Goal: Transaction & Acquisition: Purchase product/service

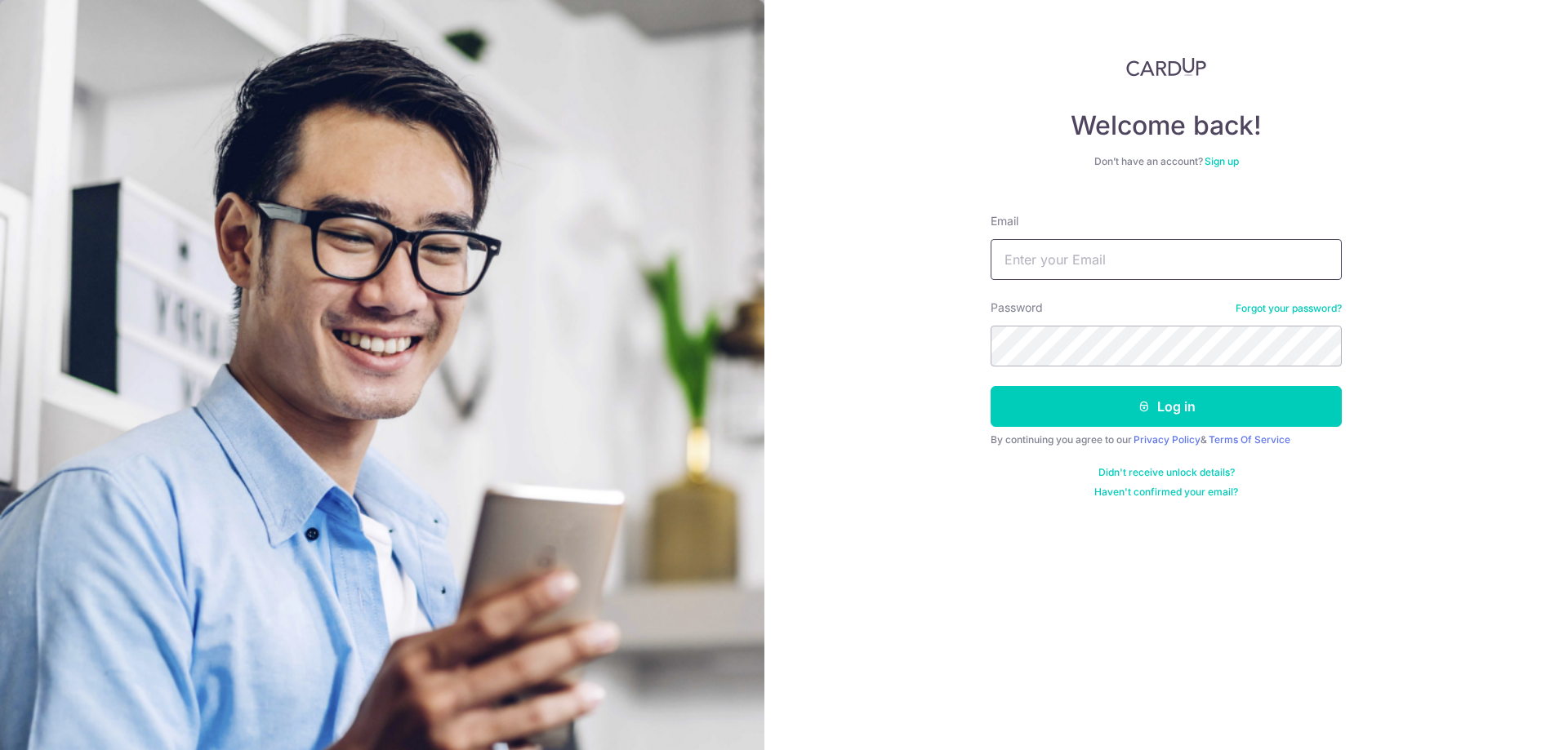
click at [1129, 257] on input "Email" at bounding box center [1166, 259] width 351 height 41
type input "luoky.sg@gmail.com"
click at [990, 386] on button "Log in" at bounding box center [1166, 406] width 351 height 41
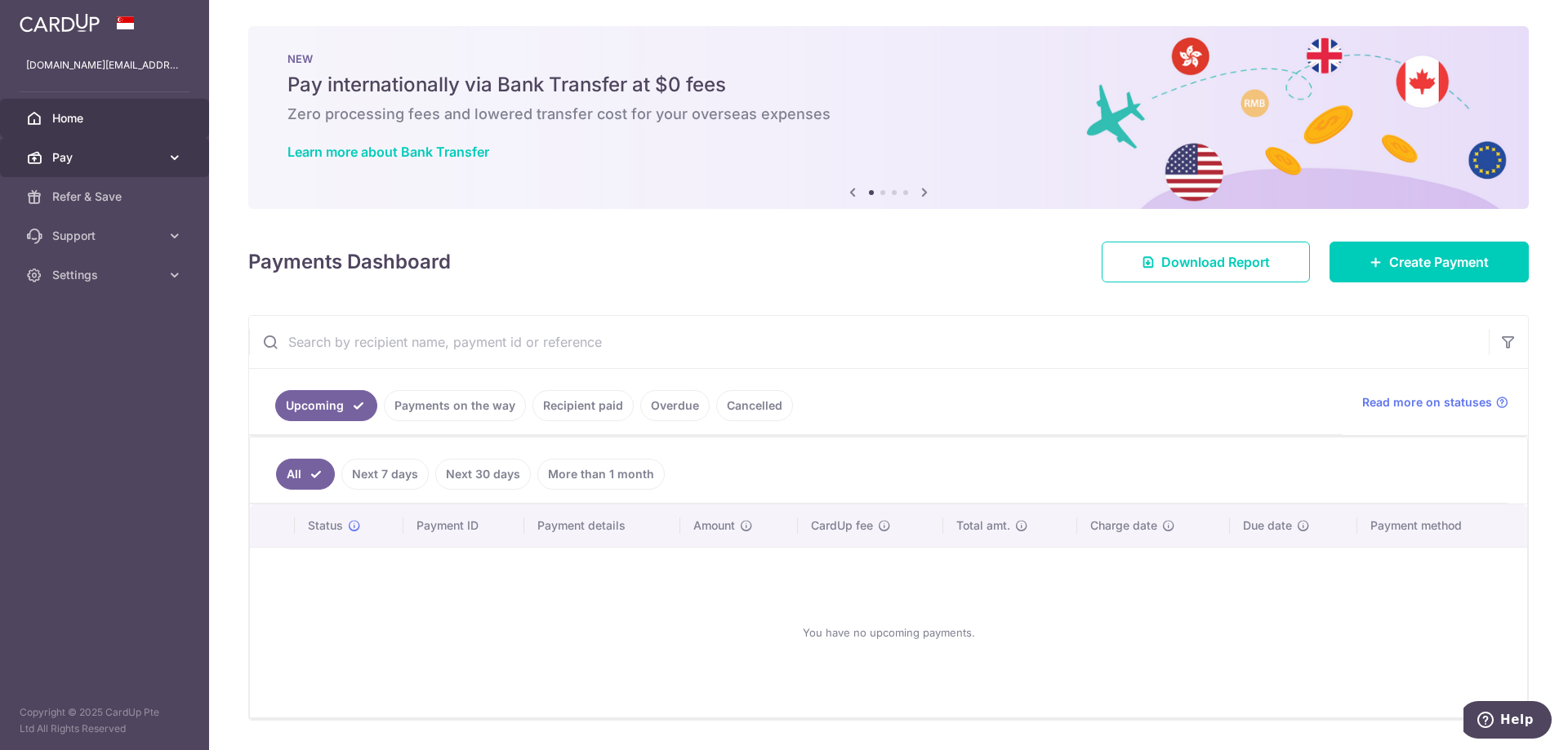
click at [85, 160] on span "Pay" at bounding box center [106, 158] width 108 height 17
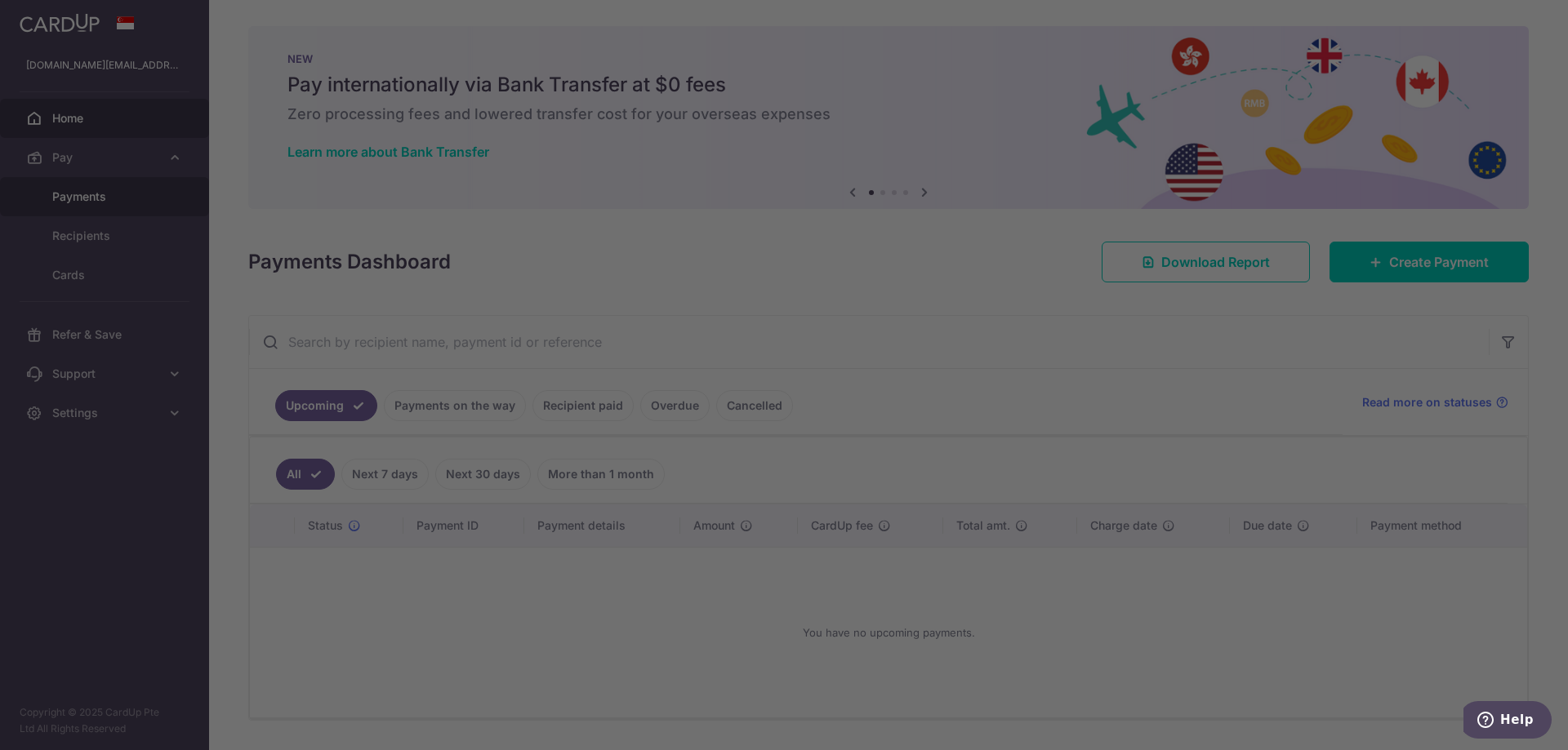
click at [101, 200] on div at bounding box center [791, 379] width 1583 height 757
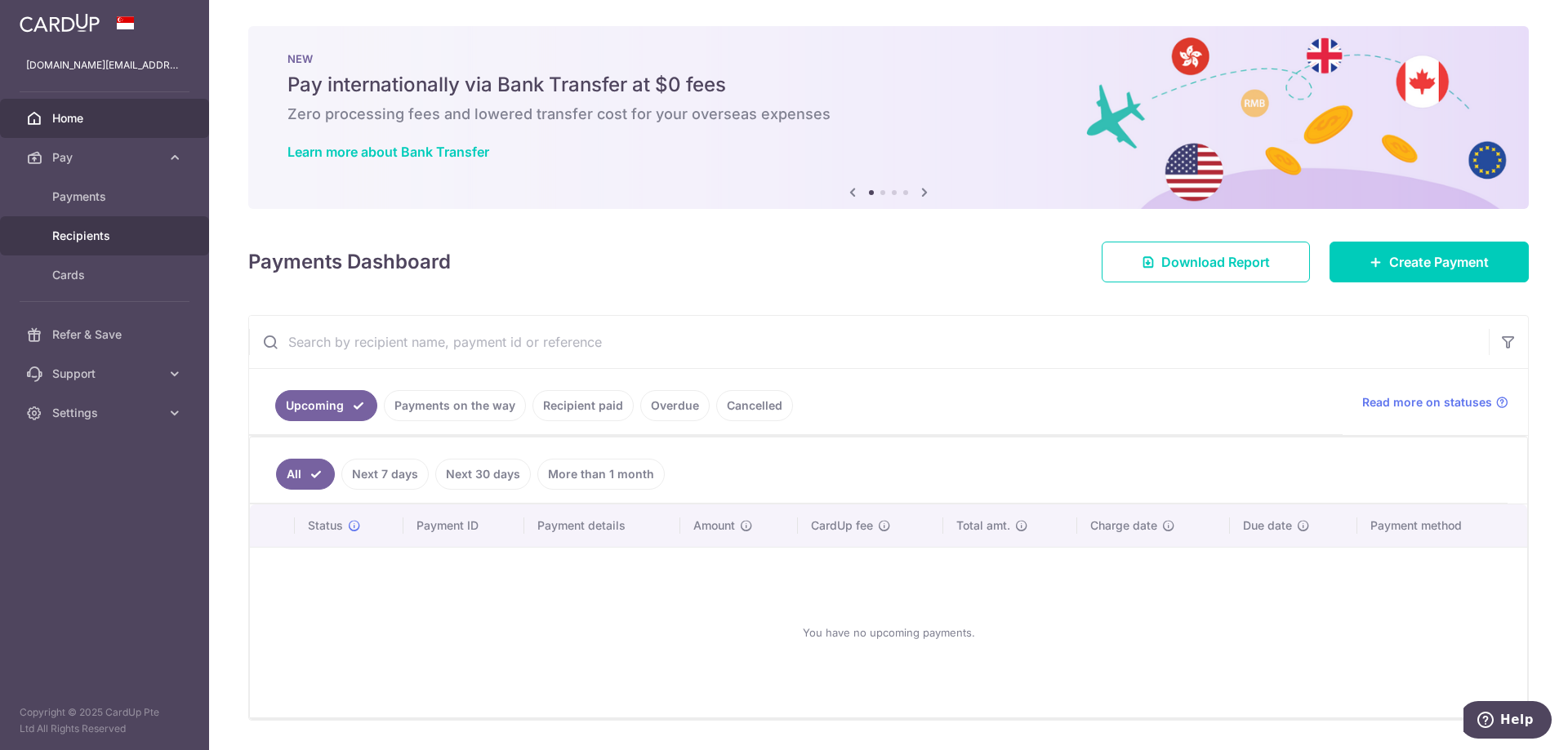
click at [123, 226] on link "Recipients" at bounding box center [104, 236] width 209 height 39
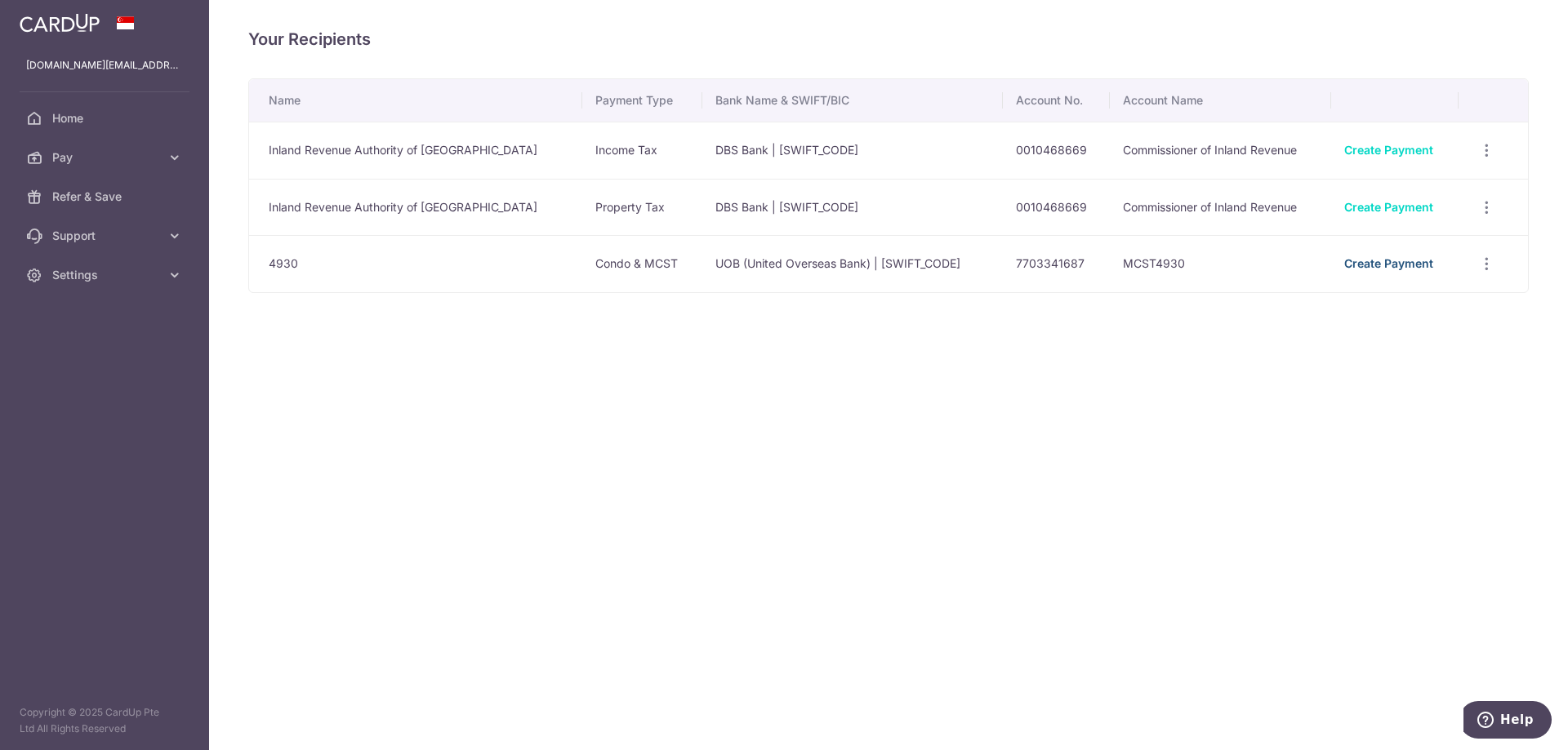
click at [1374, 260] on link "Create Payment" at bounding box center [1388, 263] width 89 height 14
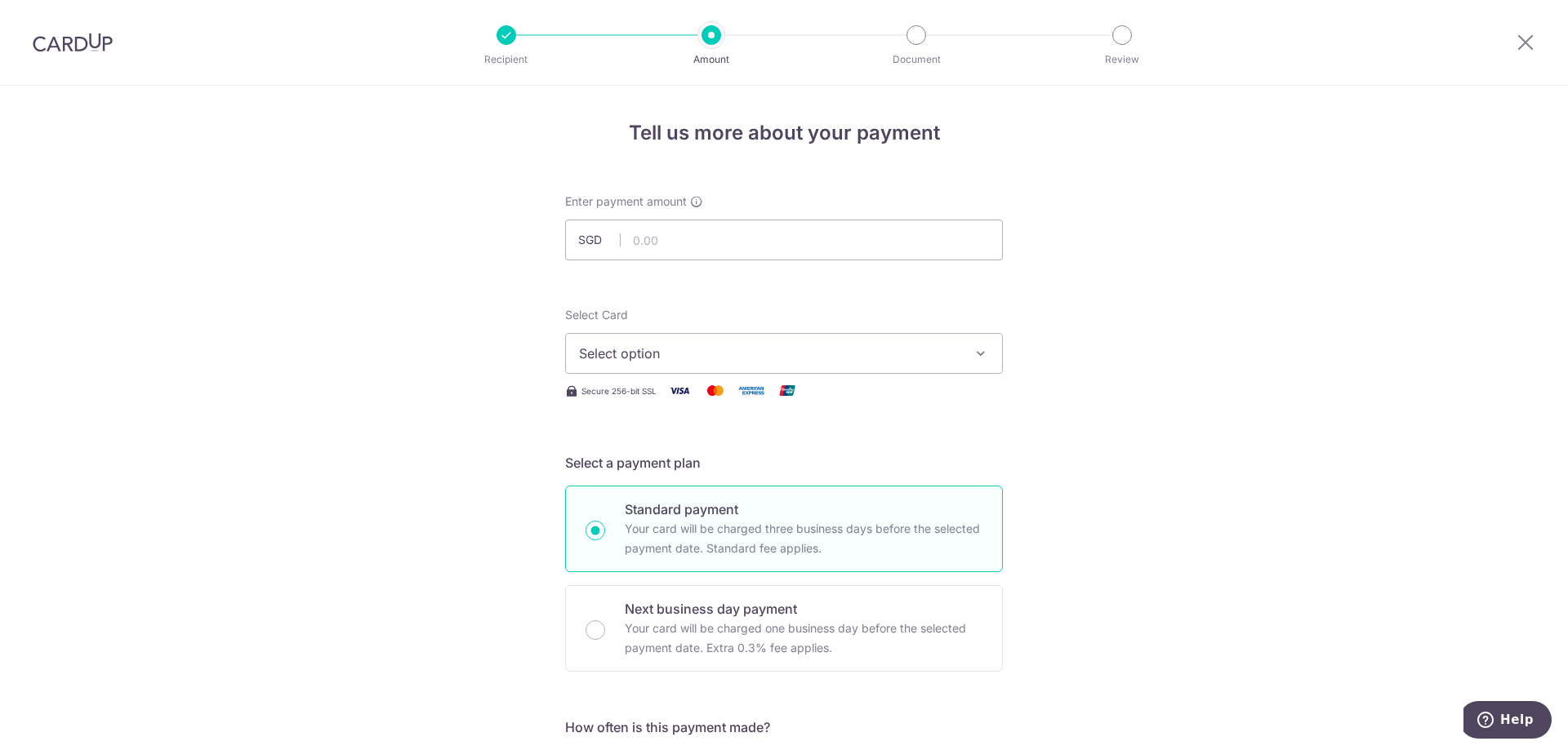
scroll to position [163, 0]
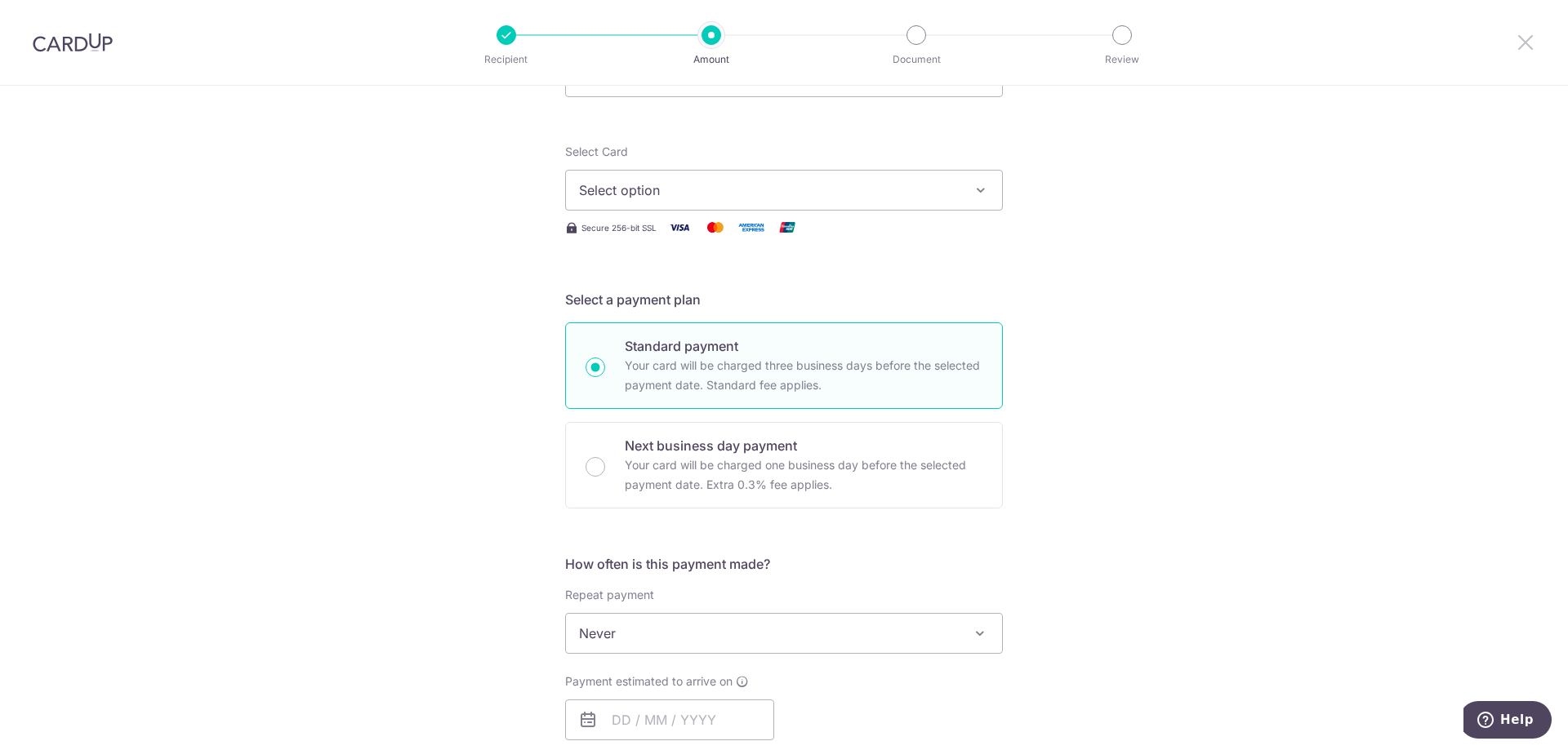
click at [1523, 48] on icon at bounding box center [1526, 41] width 20 height 21
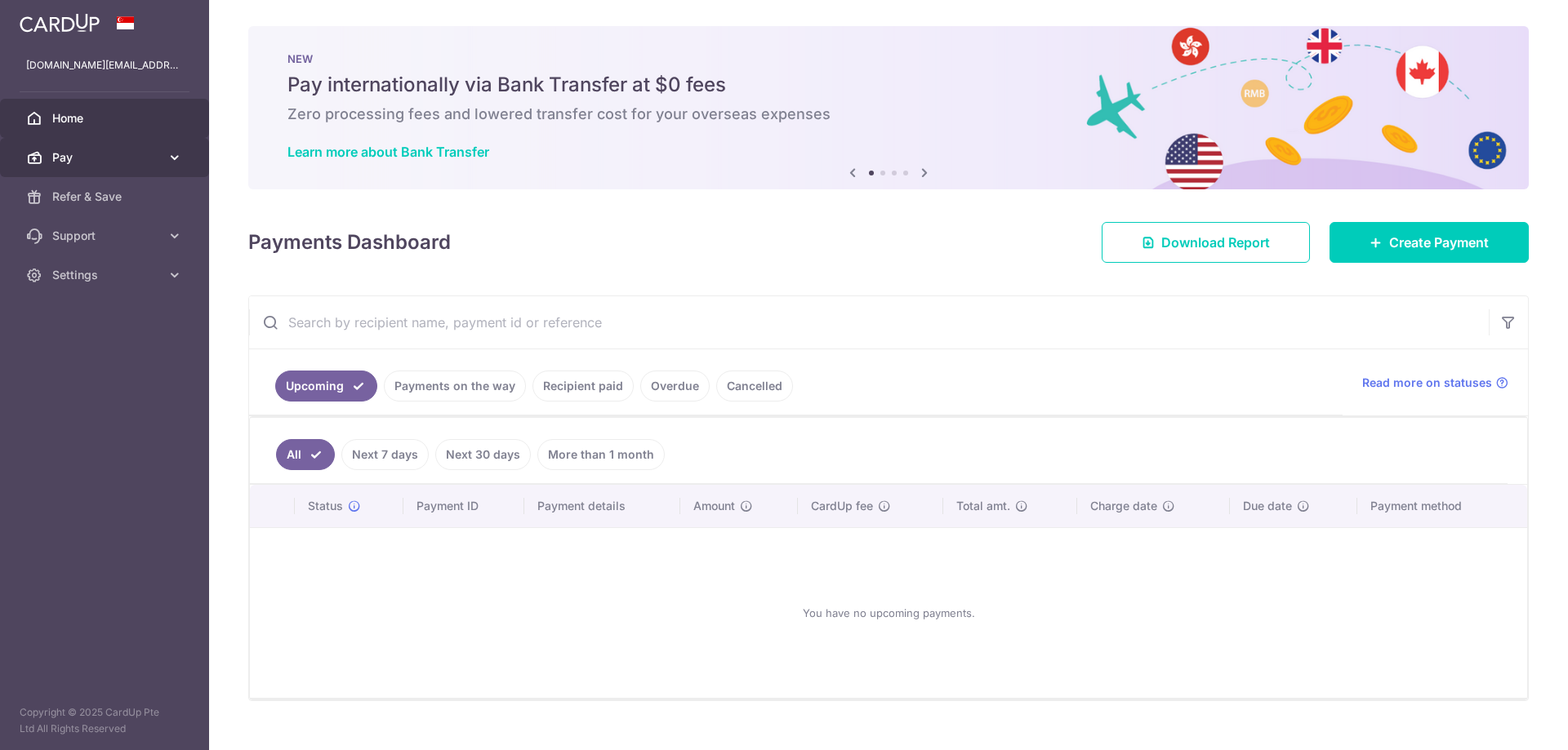
click at [113, 155] on span "Pay" at bounding box center [106, 158] width 108 height 17
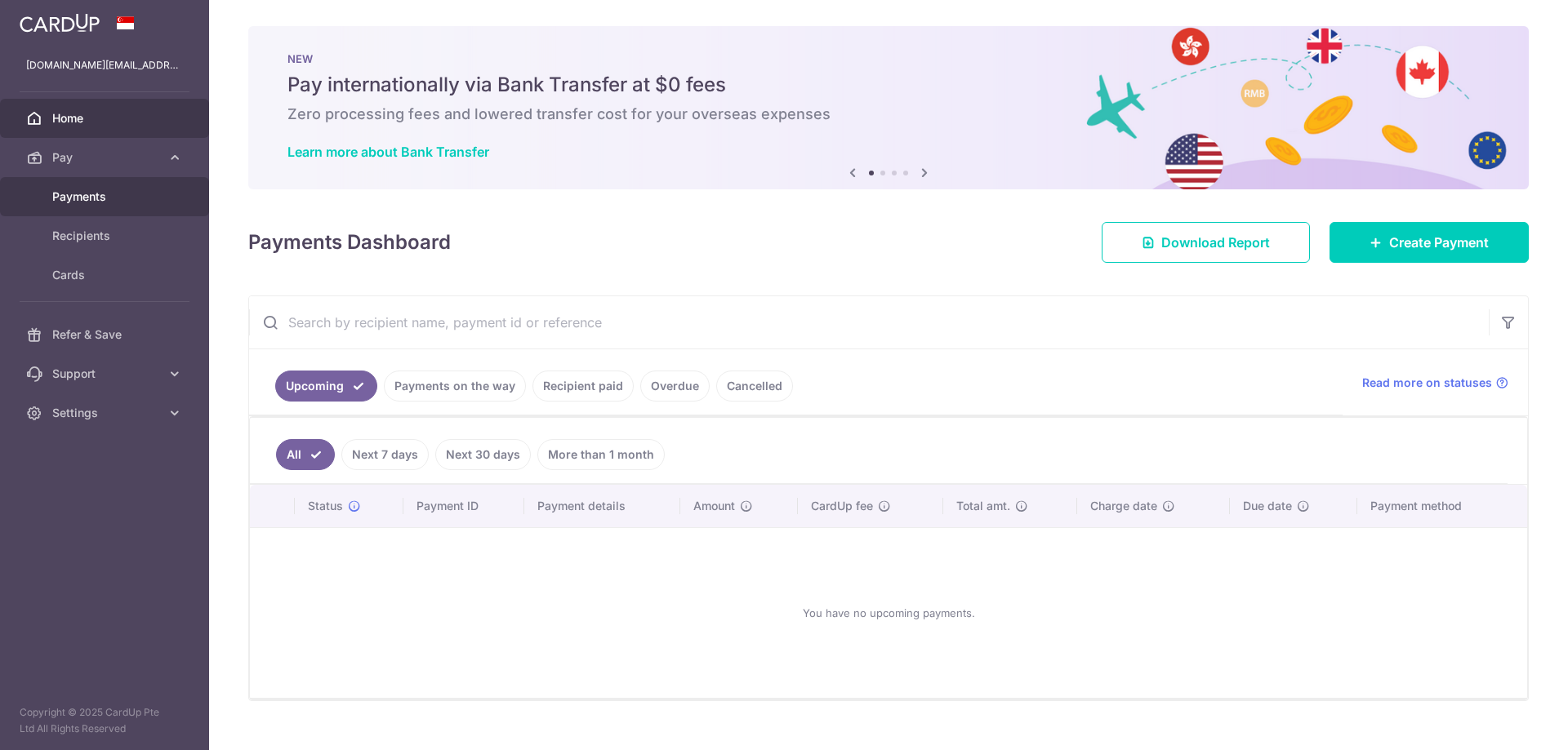
click at [113, 189] on span "Payments" at bounding box center [106, 197] width 108 height 17
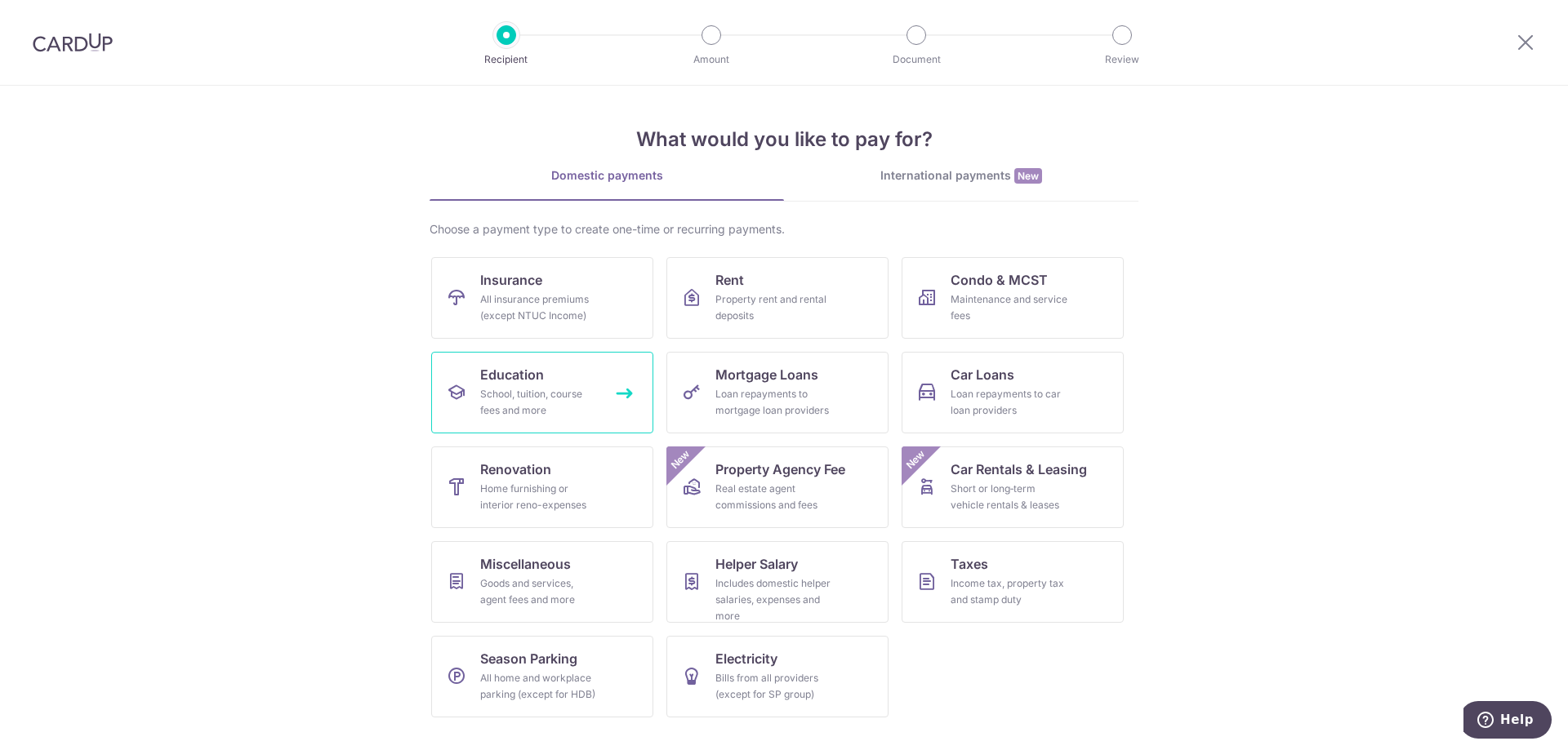
click at [540, 404] on div "School, tuition, course fees and more" at bounding box center [539, 402] width 117 height 32
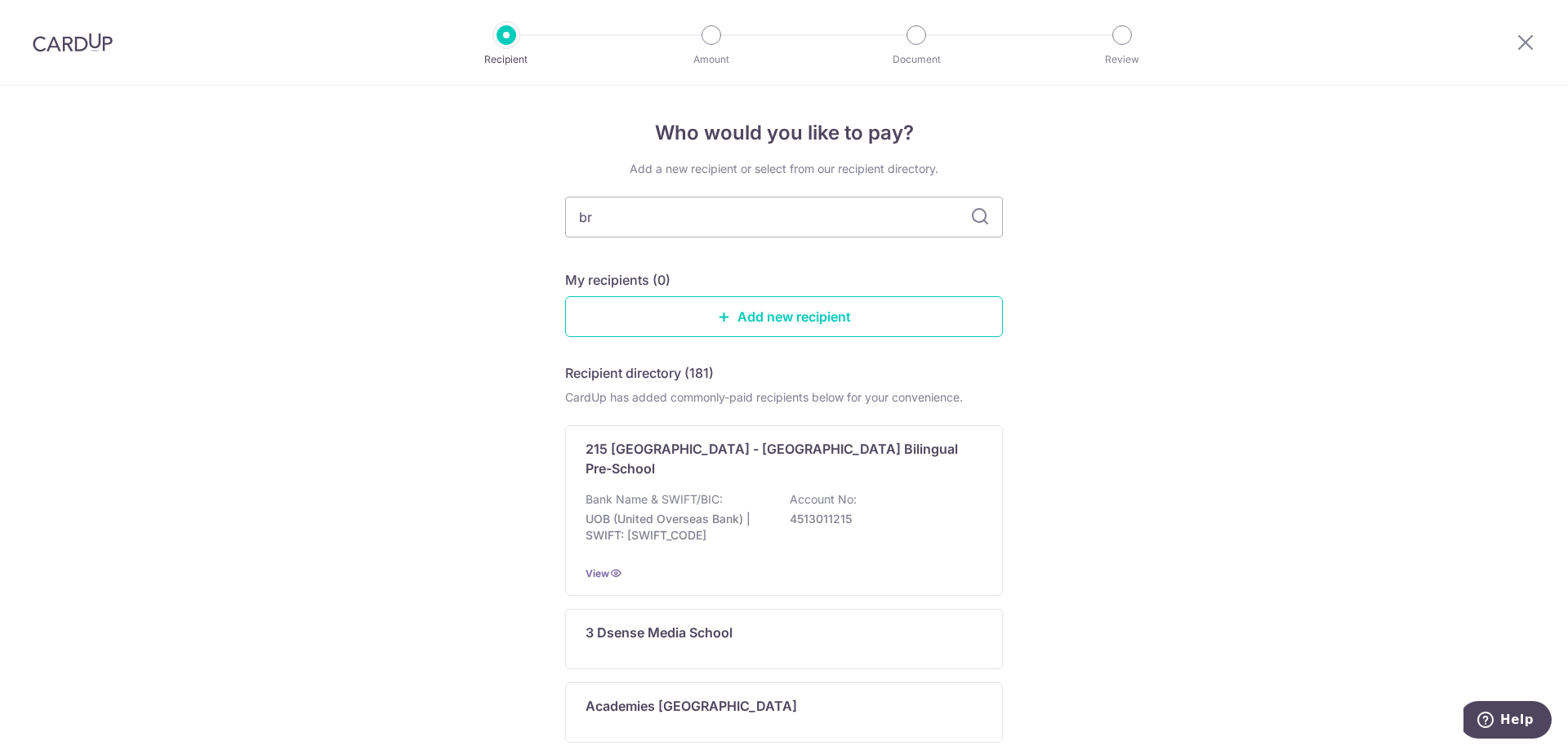
type input "bri"
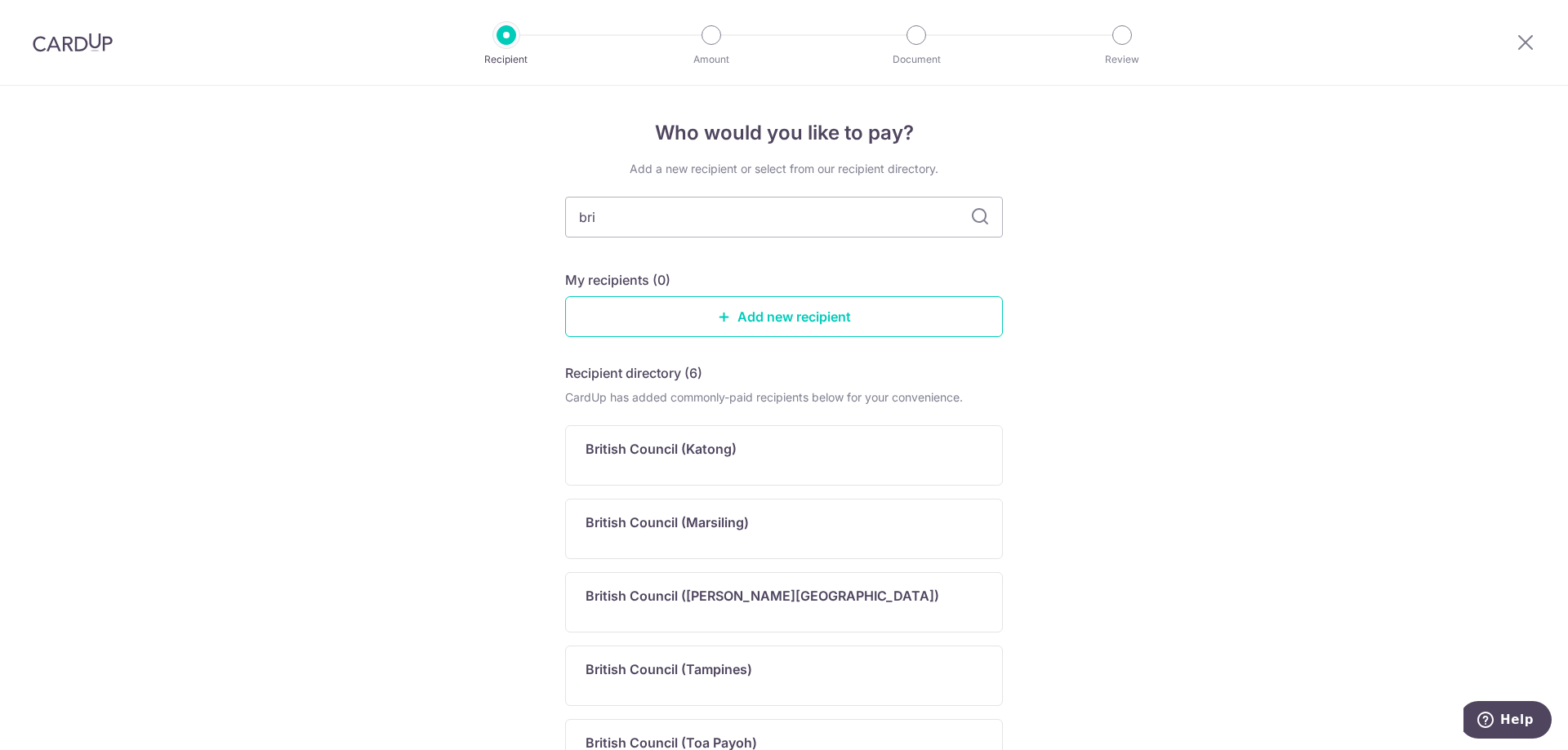
type input "brit"
click at [844, 618] on div "British Council ([PERSON_NAME][GEOGRAPHIC_DATA])" at bounding box center [784, 602] width 438 height 60
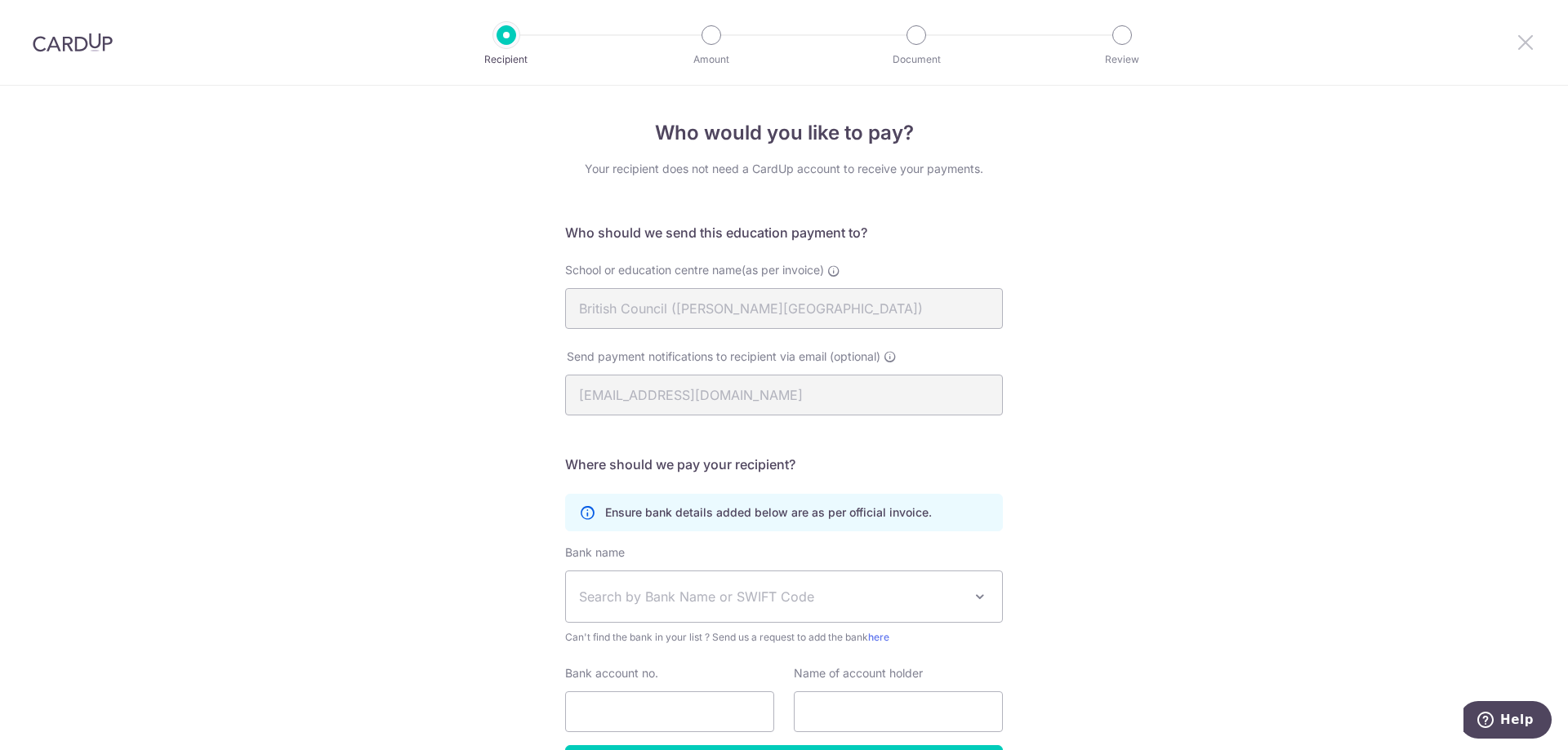
click at [1533, 43] on icon at bounding box center [1526, 41] width 20 height 21
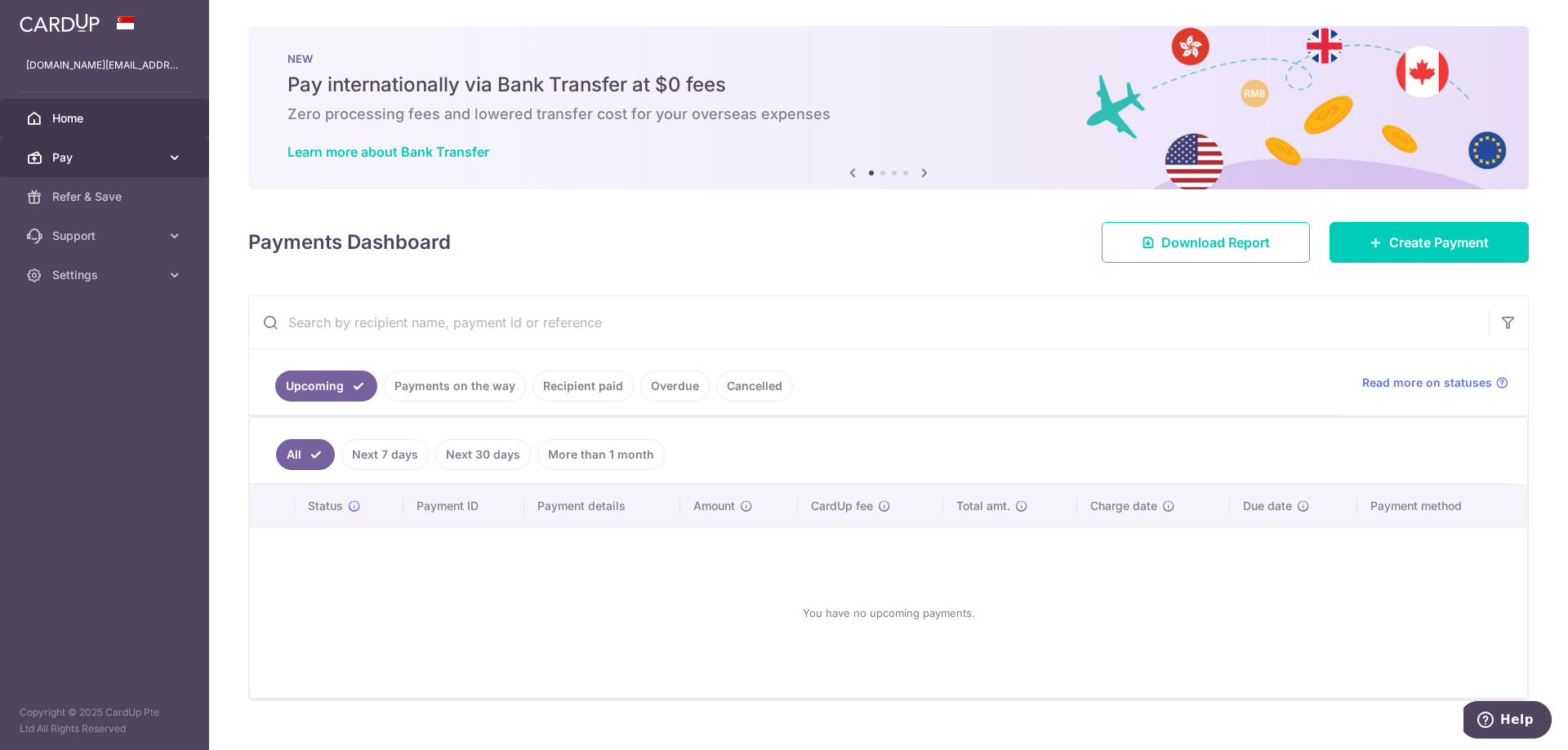
click at [74, 157] on span "Pay" at bounding box center [106, 158] width 108 height 17
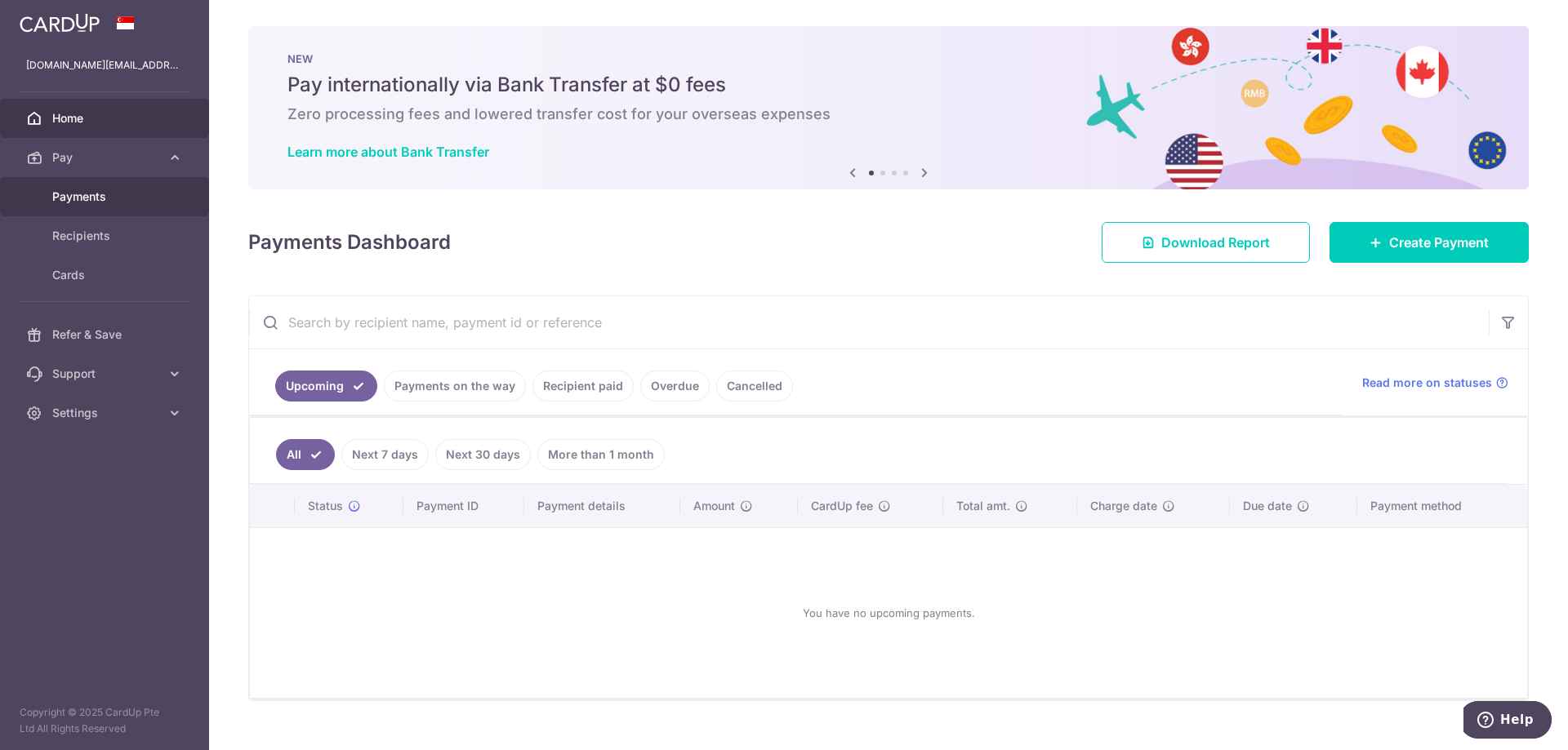
click at [105, 186] on link "Payments" at bounding box center [104, 196] width 209 height 39
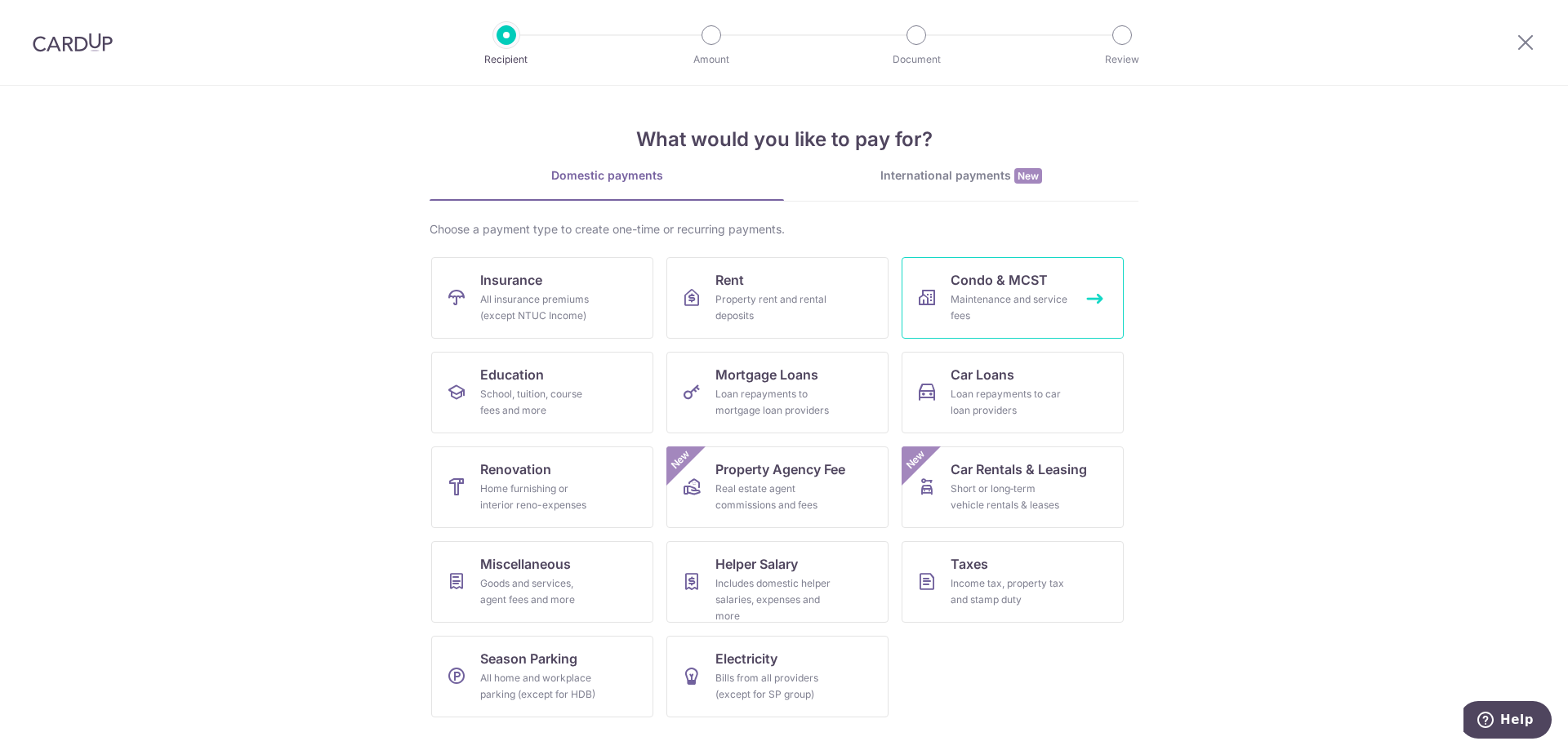
click at [1013, 292] on div "Maintenance and service fees" at bounding box center [1009, 307] width 117 height 32
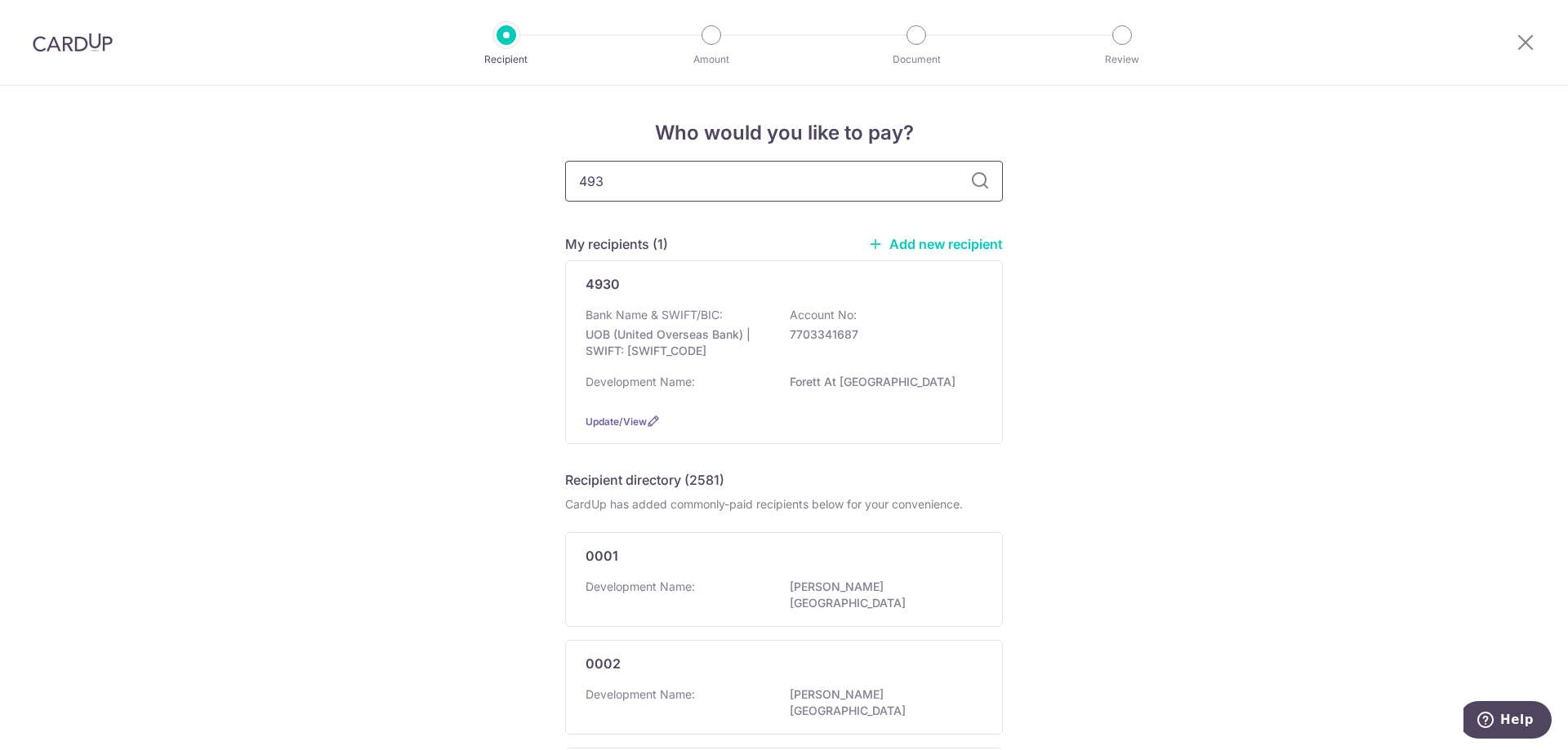
type input "4930"
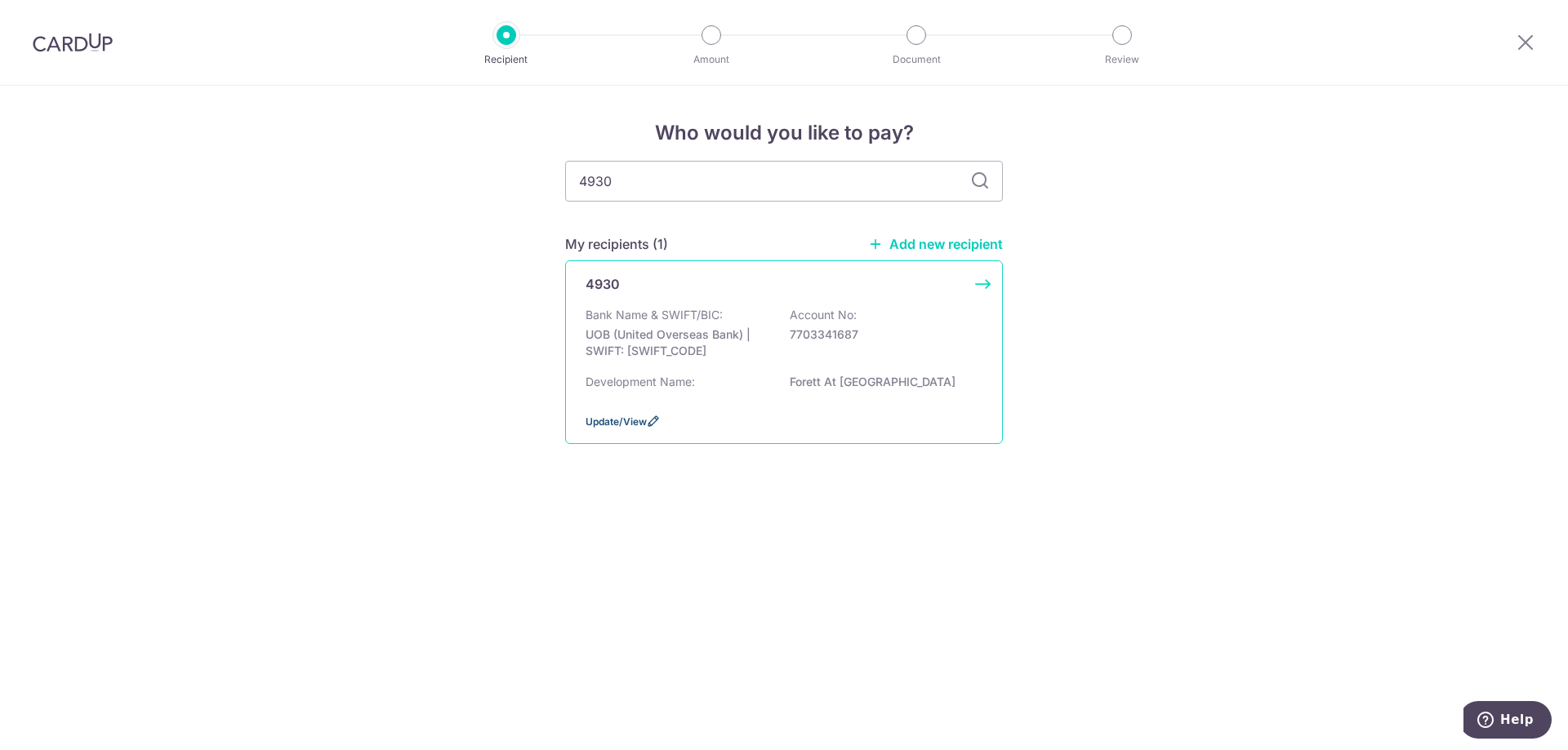
click at [634, 418] on span "Update/View" at bounding box center [616, 421] width 61 height 12
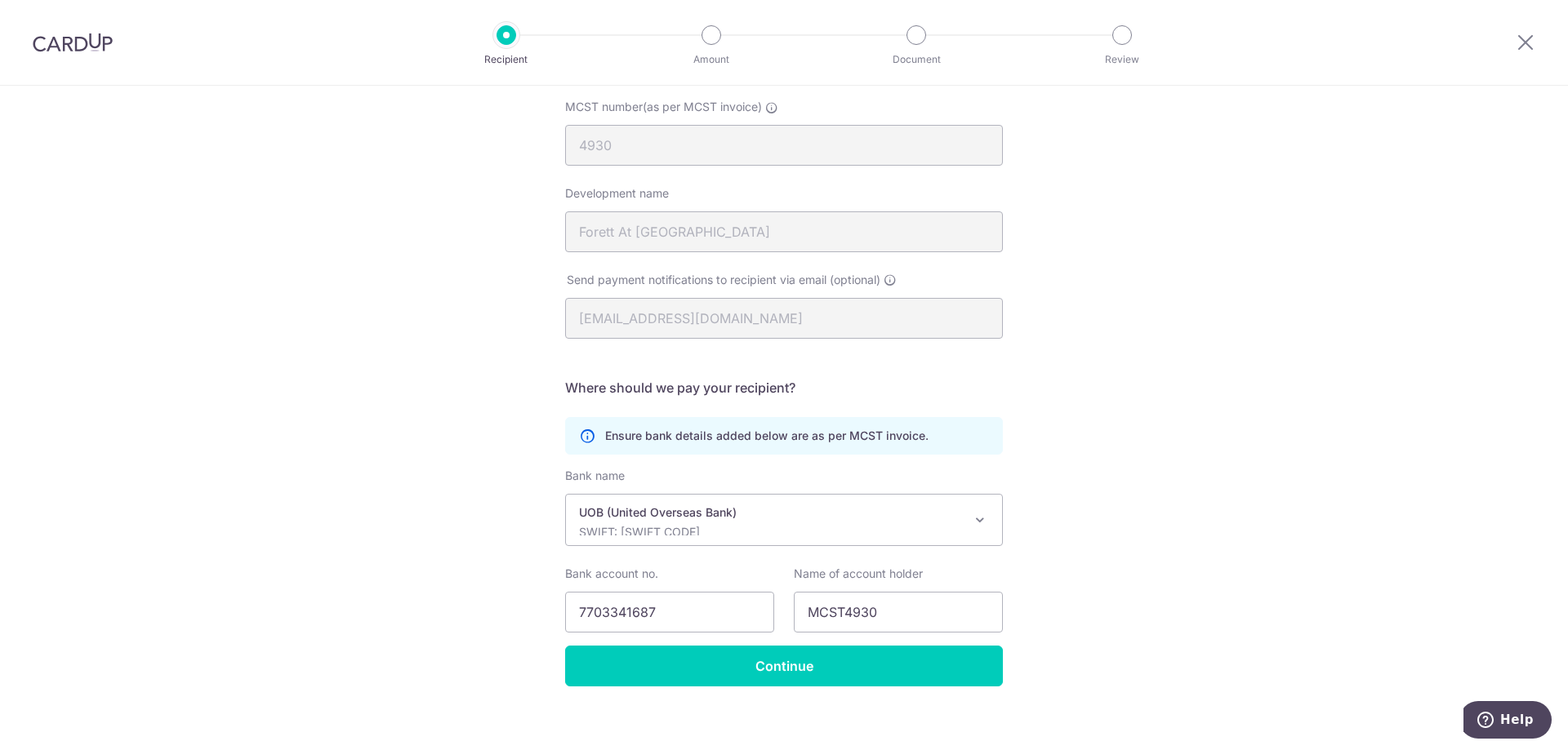
scroll to position [176, 0]
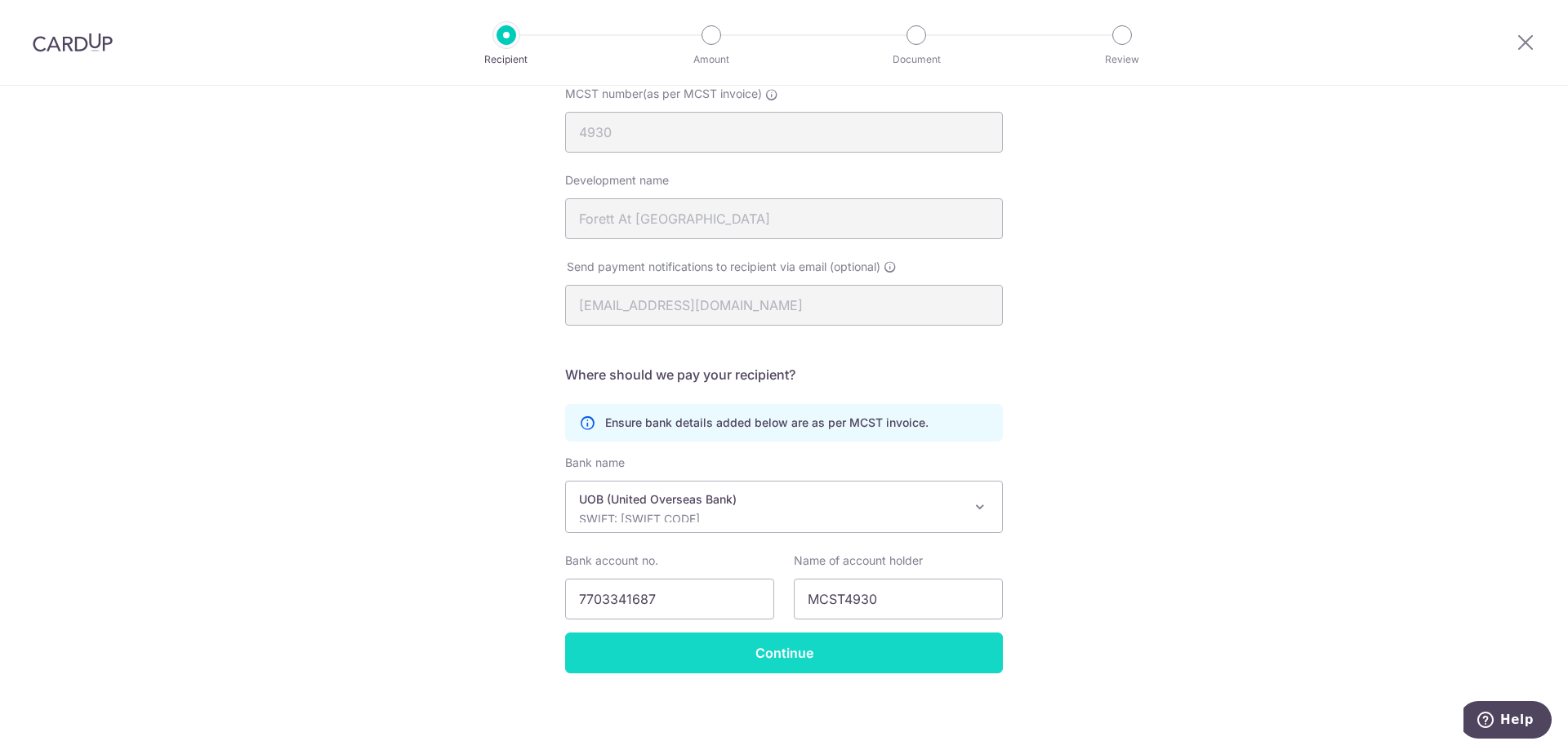
click at [897, 654] on input "Continue" at bounding box center [784, 652] width 438 height 41
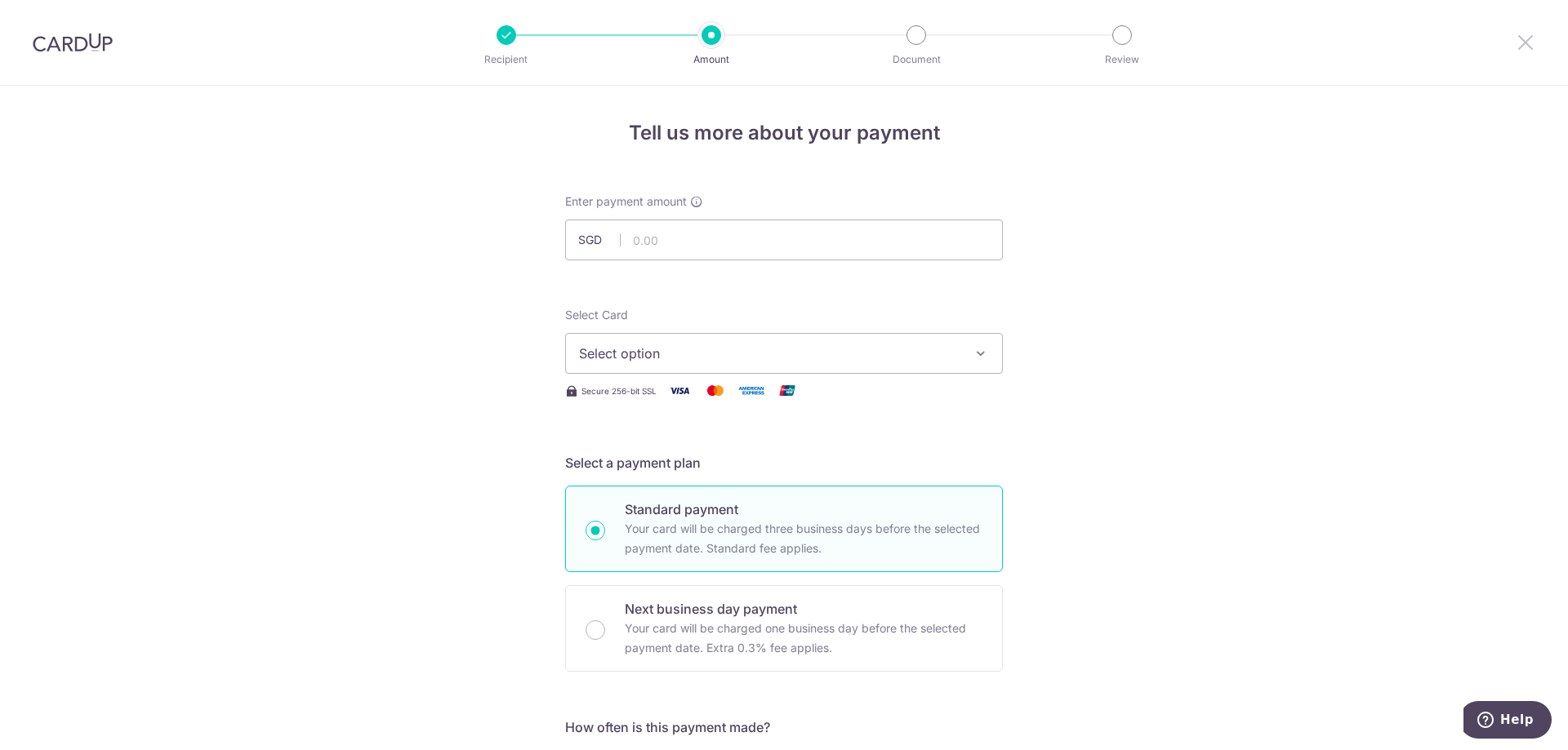
click at [1522, 44] on icon at bounding box center [1526, 41] width 20 height 21
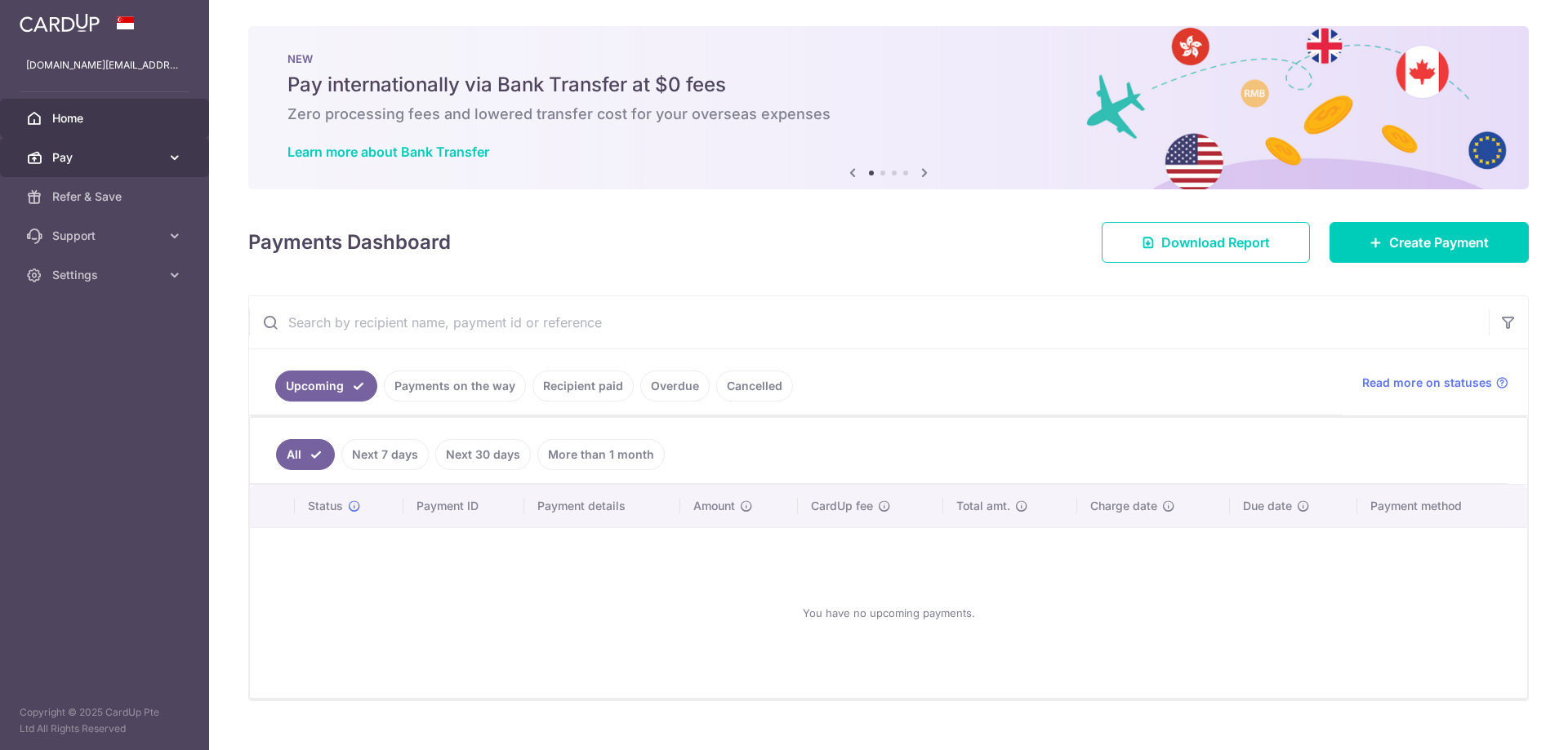
click at [110, 143] on link "Pay" at bounding box center [104, 157] width 209 height 39
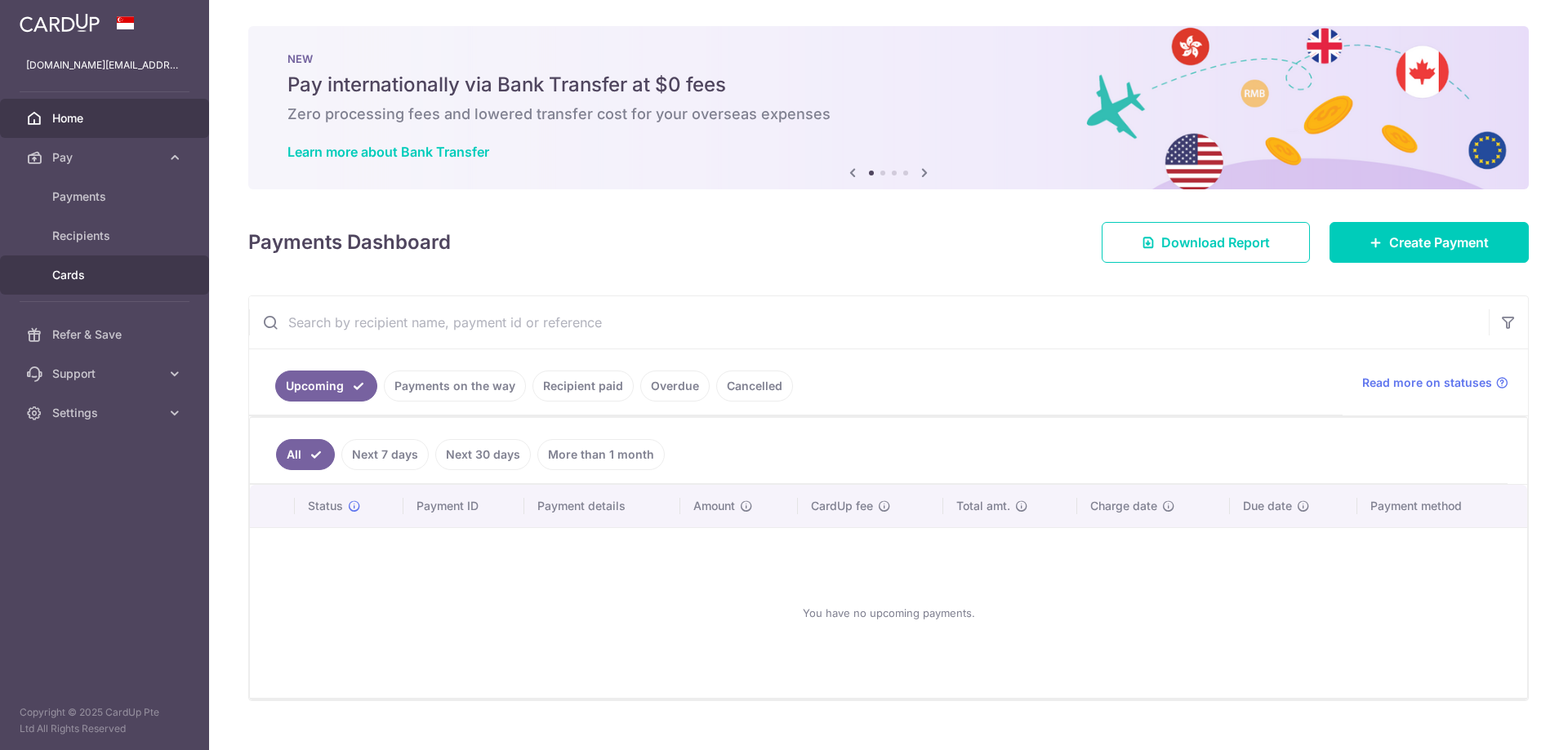
click at [113, 278] on span "Cards" at bounding box center [106, 275] width 108 height 17
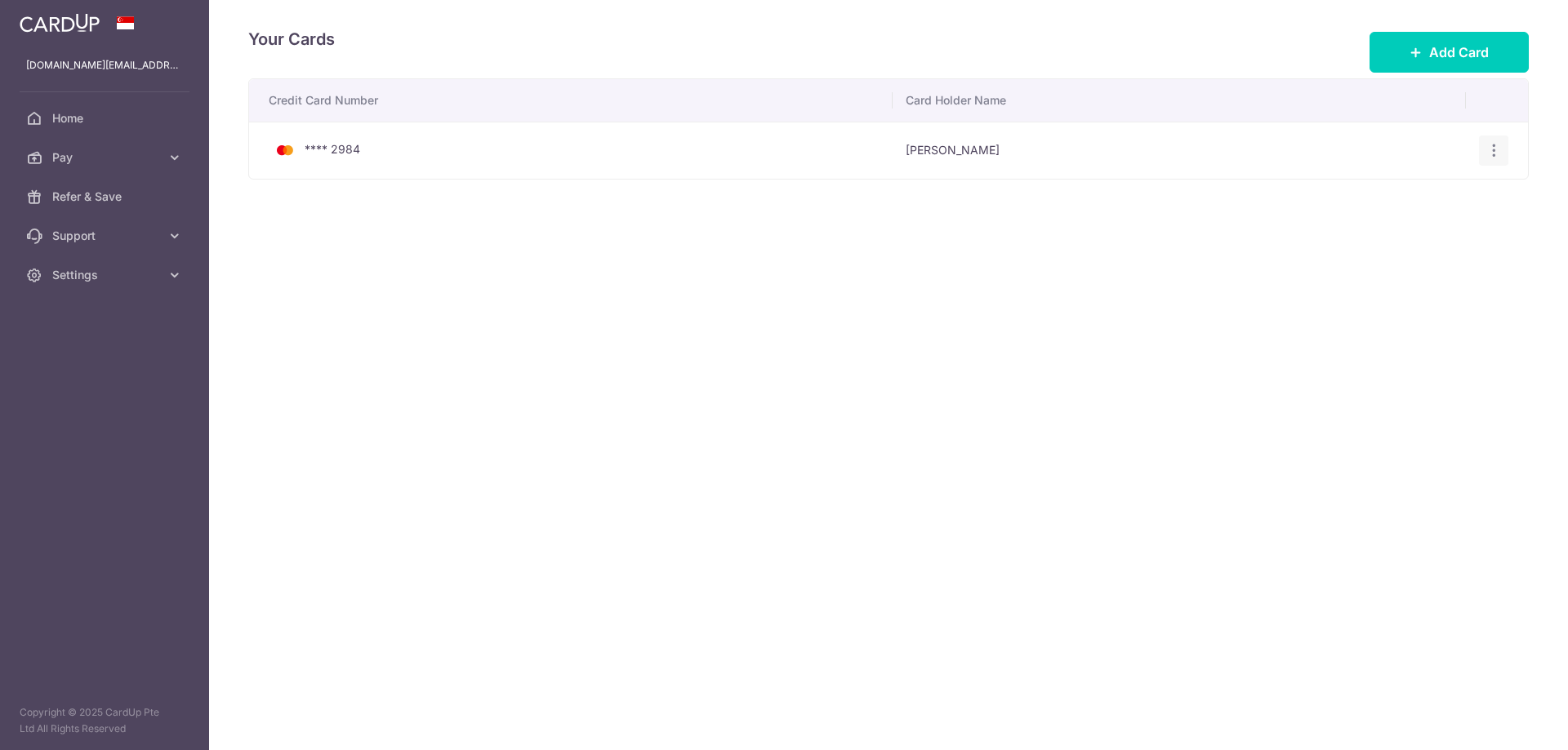
click at [1503, 150] on div "View/Edit Delete" at bounding box center [1494, 150] width 31 height 31
click at [1494, 150] on icon "button" at bounding box center [1494, 150] width 17 height 17
click at [1457, 189] on span "View/Edit" at bounding box center [1439, 196] width 111 height 20
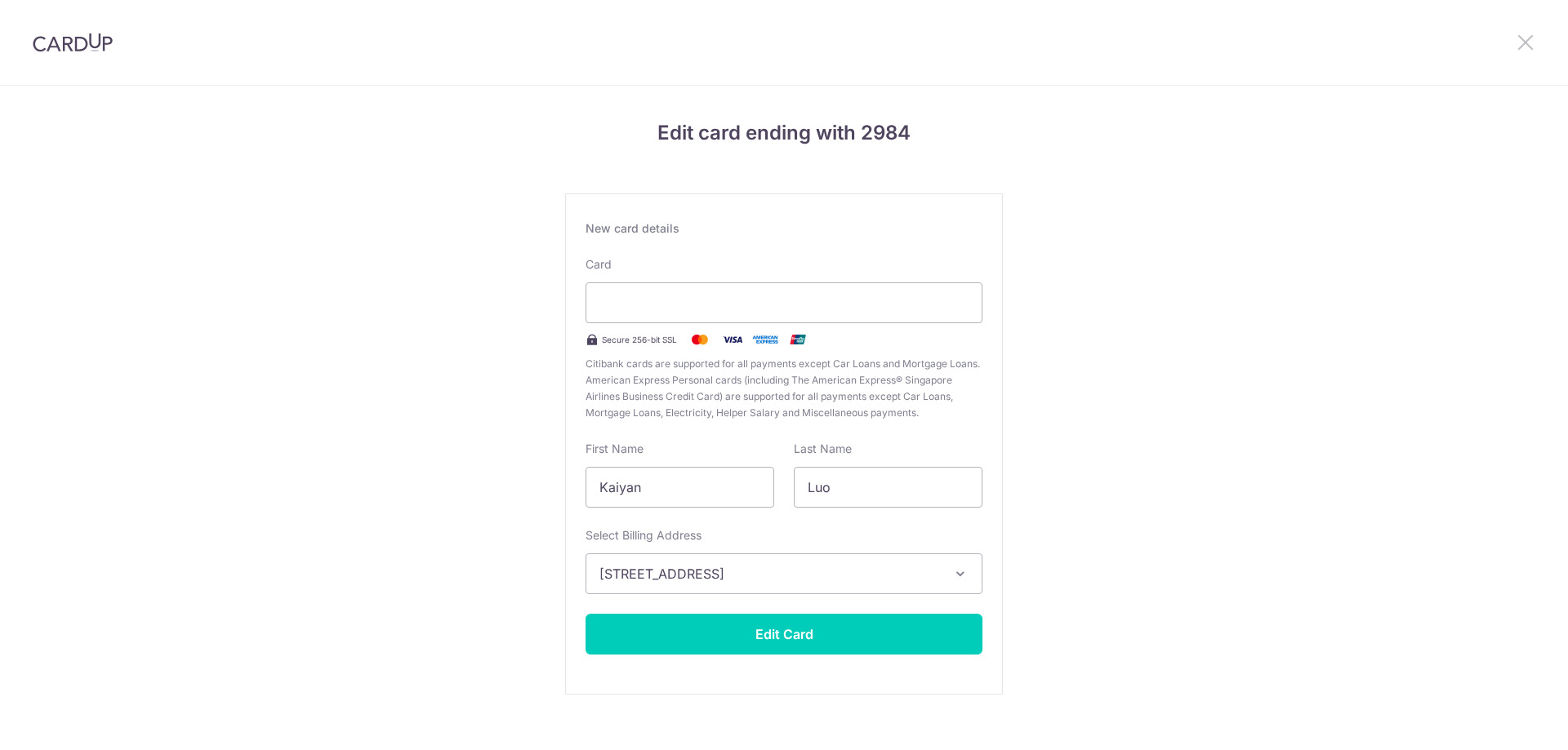
click at [1522, 42] on icon at bounding box center [1526, 41] width 20 height 21
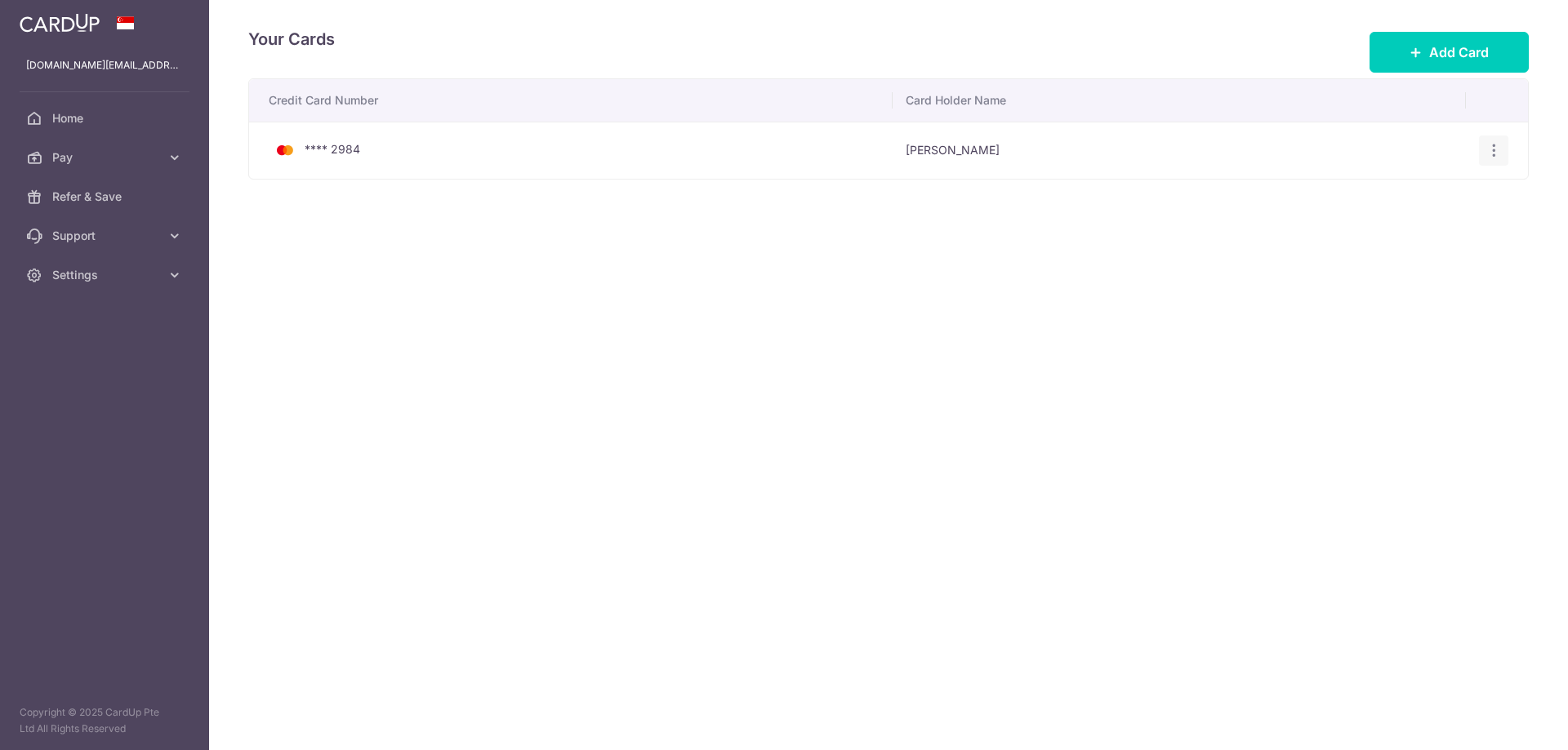
click at [1495, 158] on icon "button" at bounding box center [1494, 150] width 17 height 17
click at [1393, 236] on span "Delete" at bounding box center [1439, 235] width 111 height 20
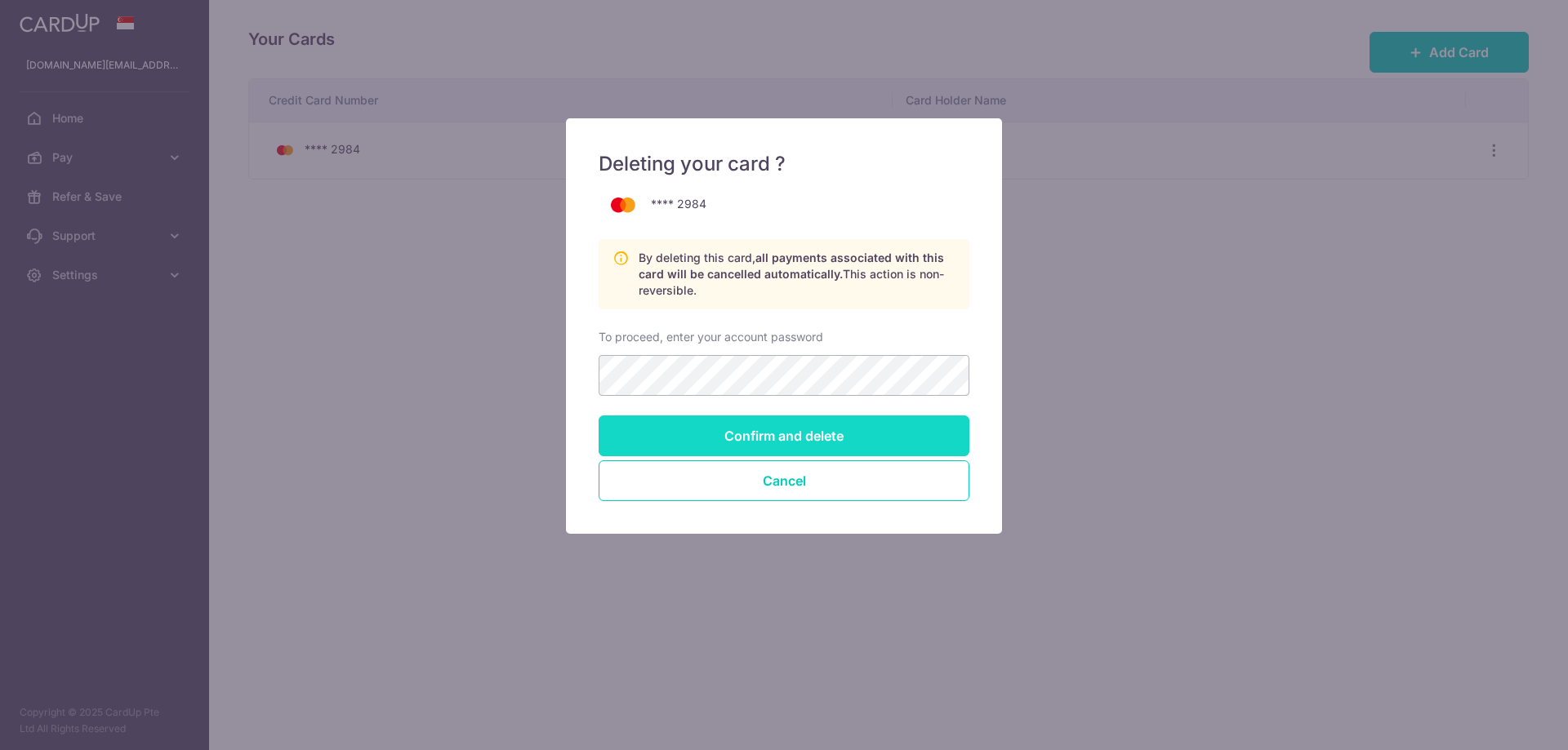
click at [788, 441] on input "Confirm and delete" at bounding box center [784, 435] width 371 height 41
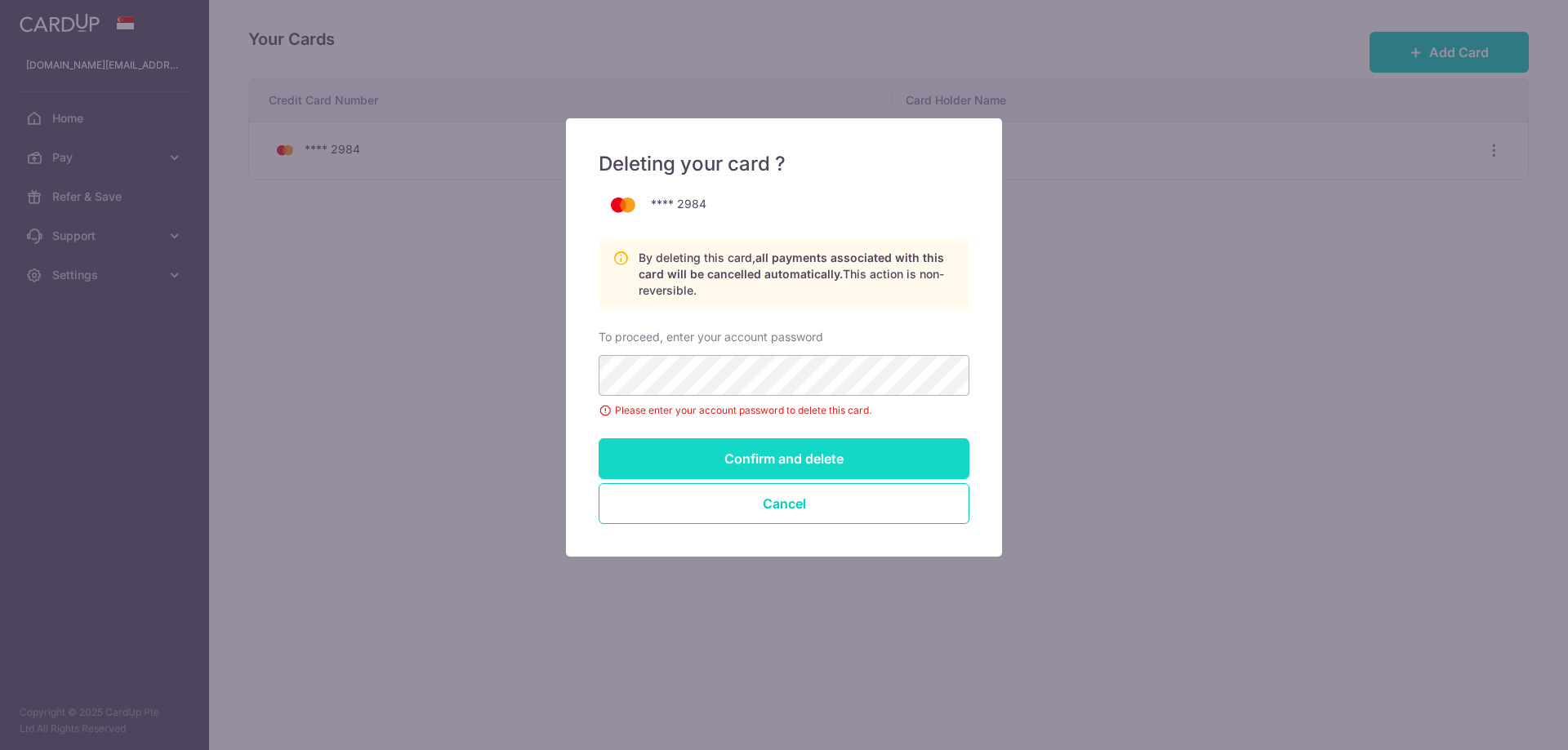
click at [776, 473] on input "Confirm and delete" at bounding box center [784, 458] width 371 height 41
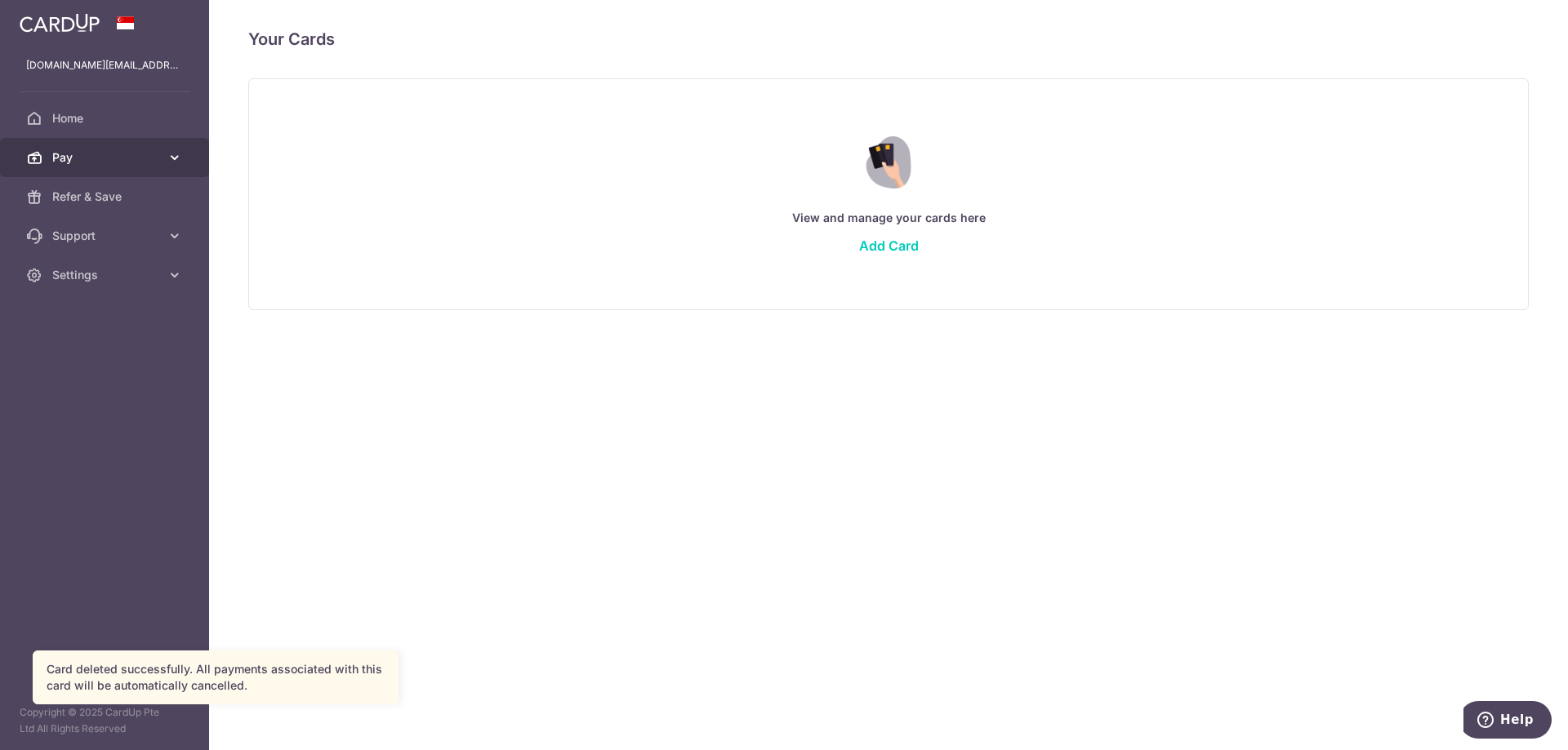
click at [97, 155] on span "Pay" at bounding box center [106, 158] width 108 height 17
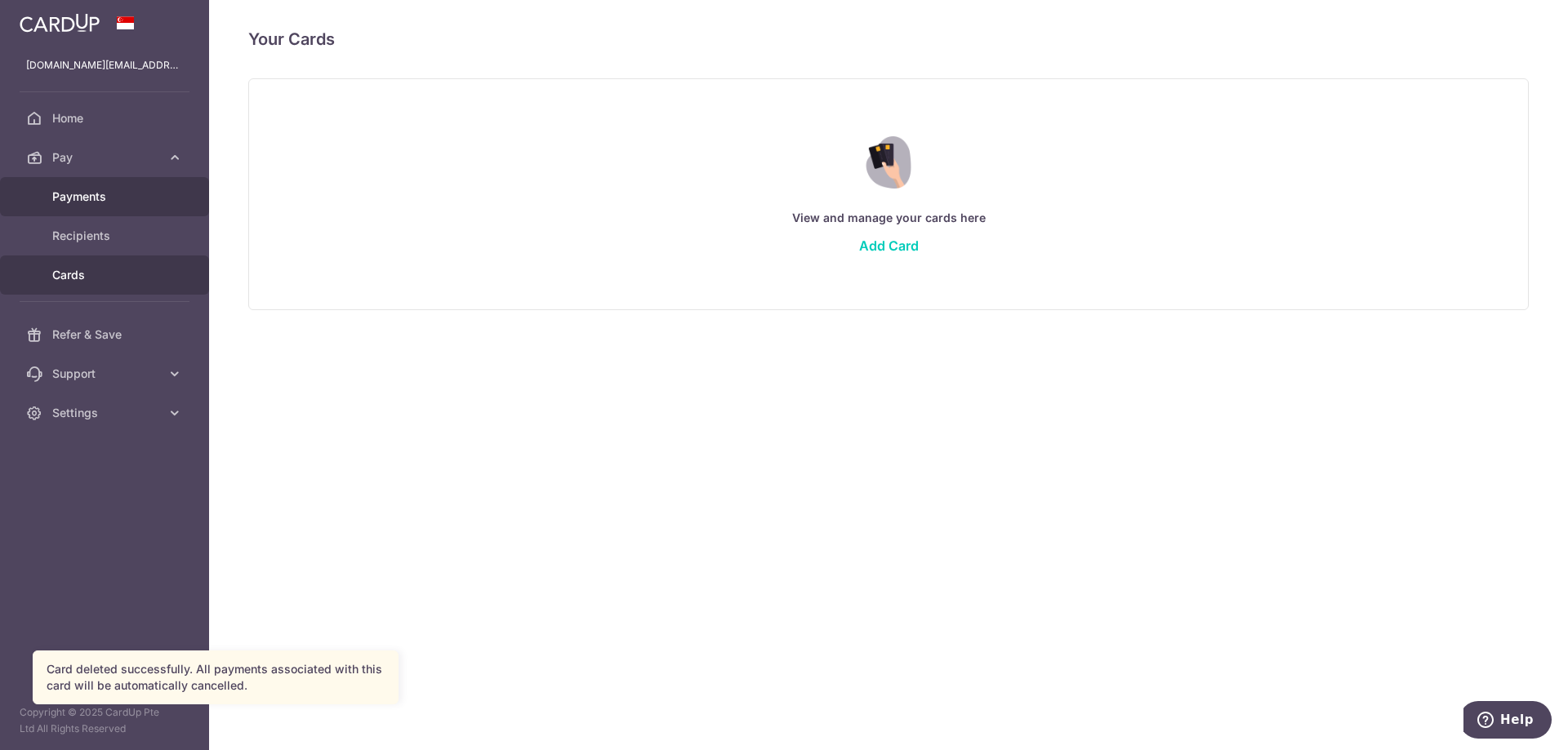
click at [137, 196] on span "Payments" at bounding box center [106, 197] width 108 height 17
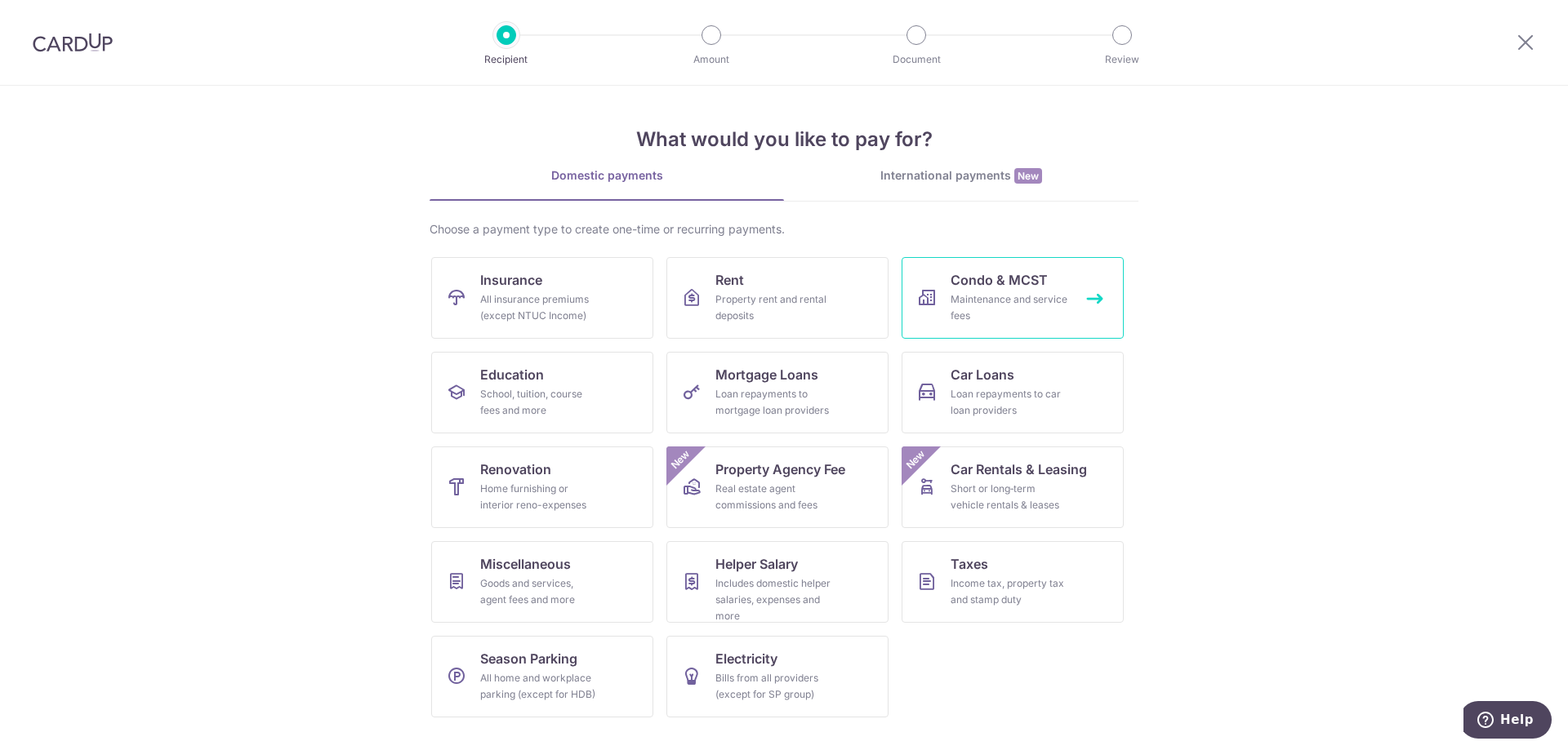
click at [1004, 301] on div "Maintenance and service fees" at bounding box center [1009, 307] width 117 height 32
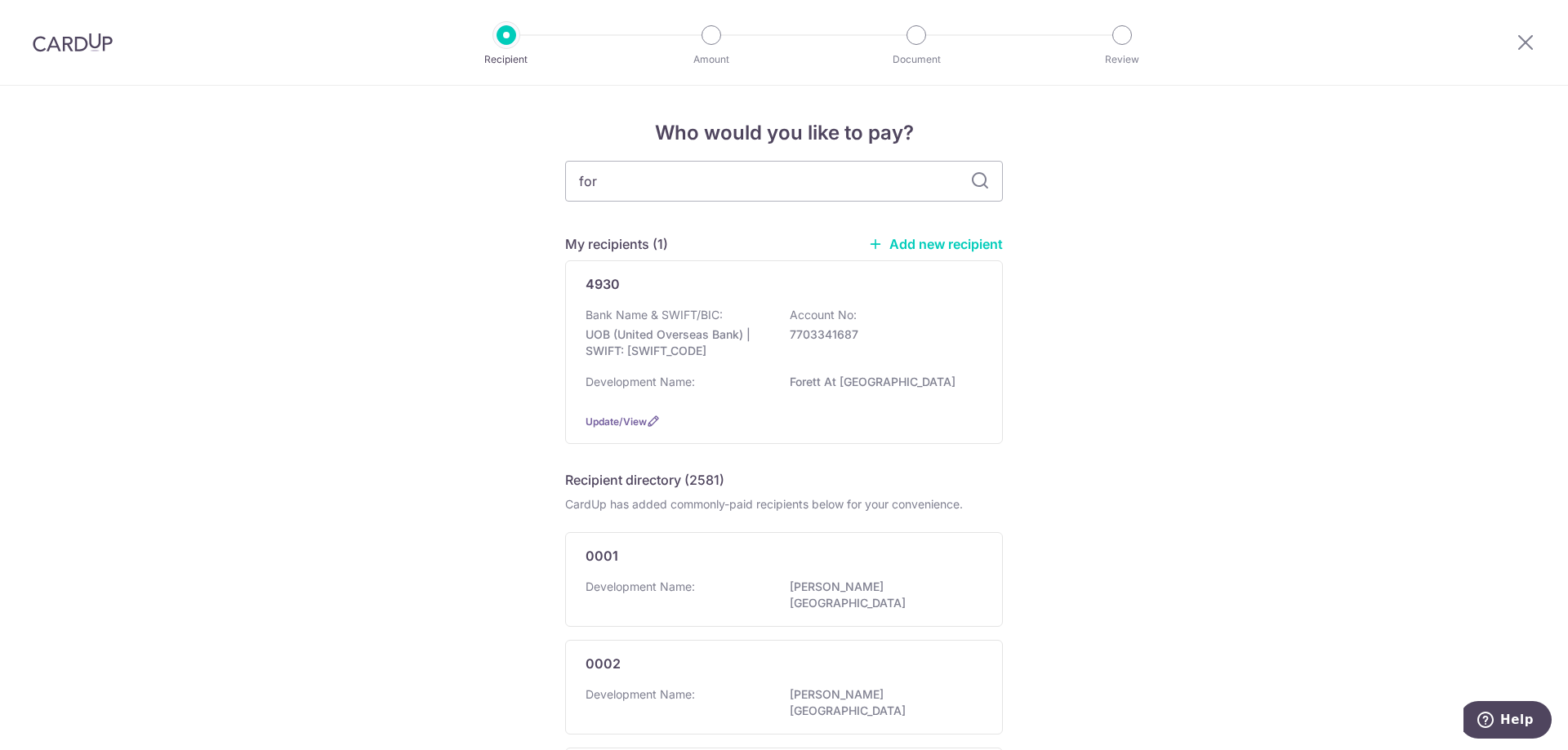
type input "fore"
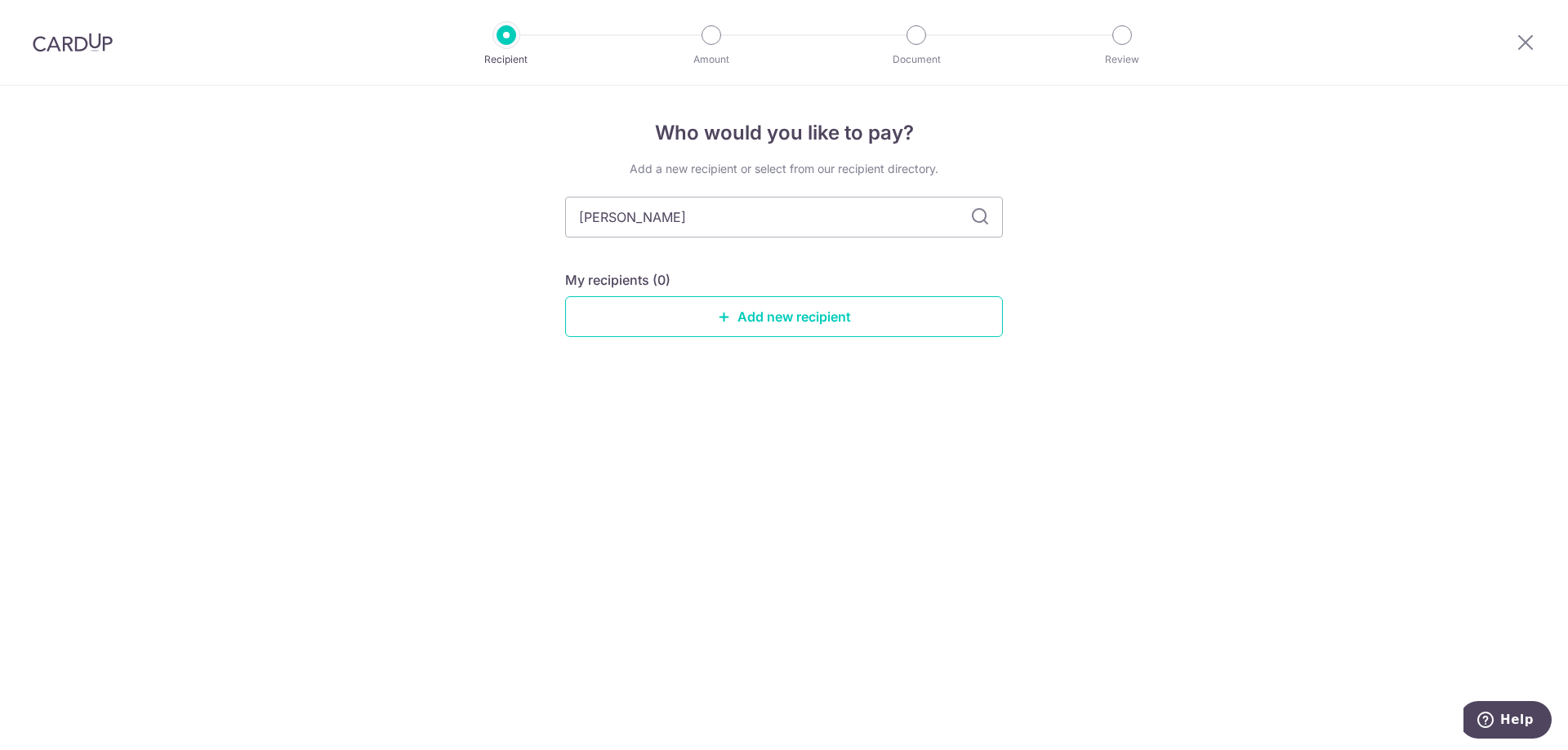
type input "fore"
type input "for"
type input "forett"
type input "f"
type input "[PERSON_NAME]"
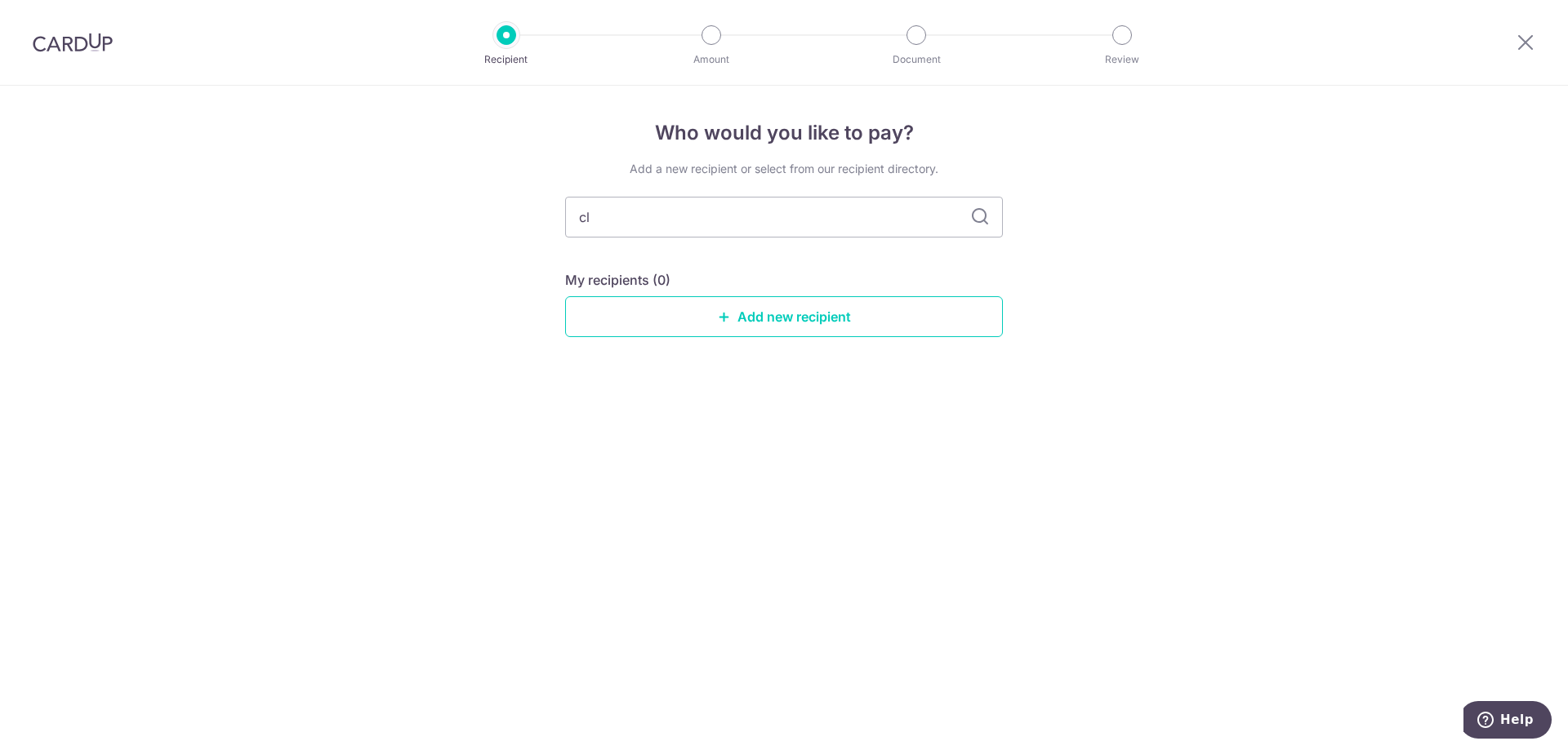
type input "c"
type input "ave"
type input "avenue"
type input "a"
